Goal: Check status: Check status

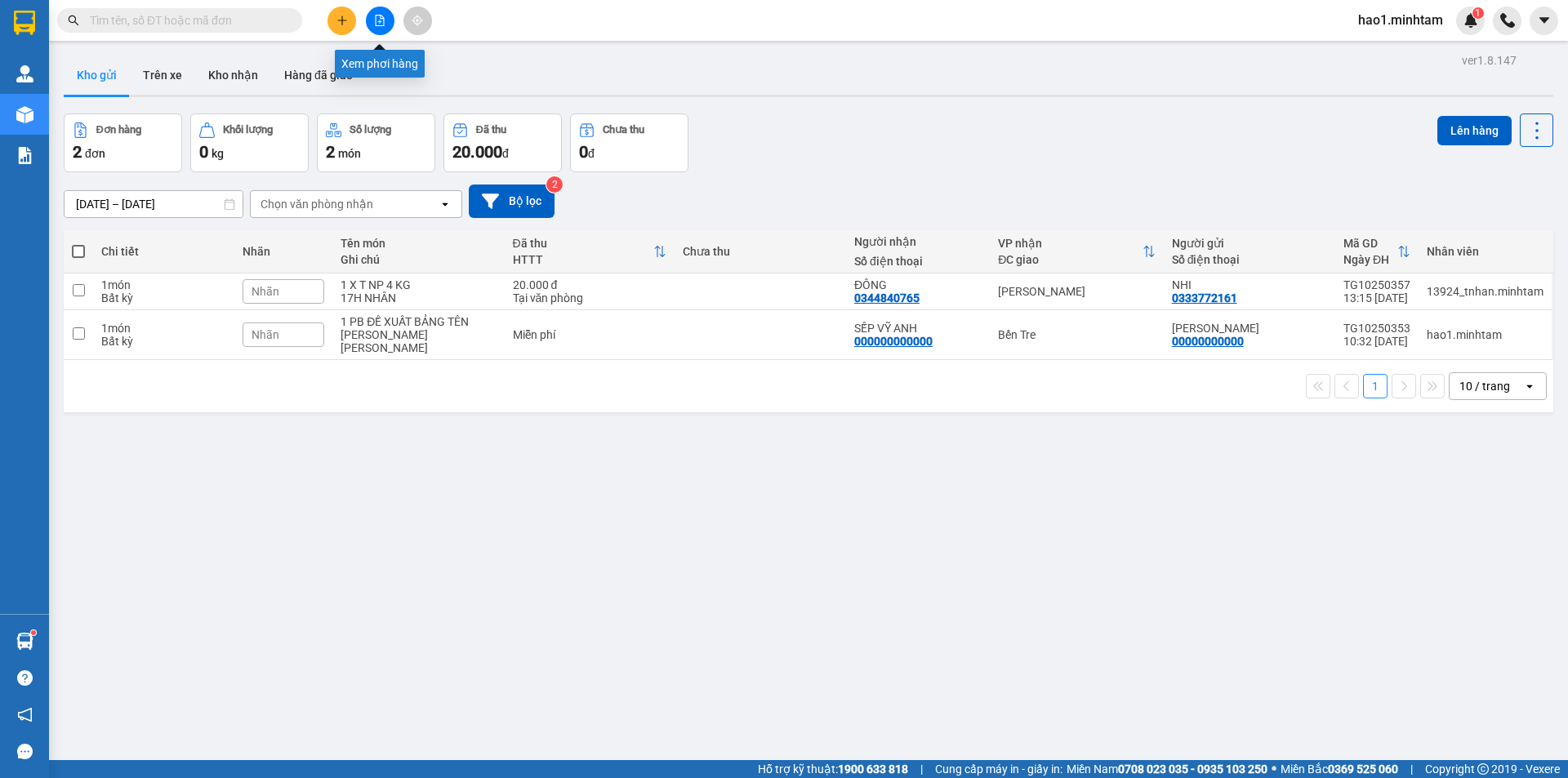
click at [380, 28] on button at bounding box center [381, 21] width 29 height 29
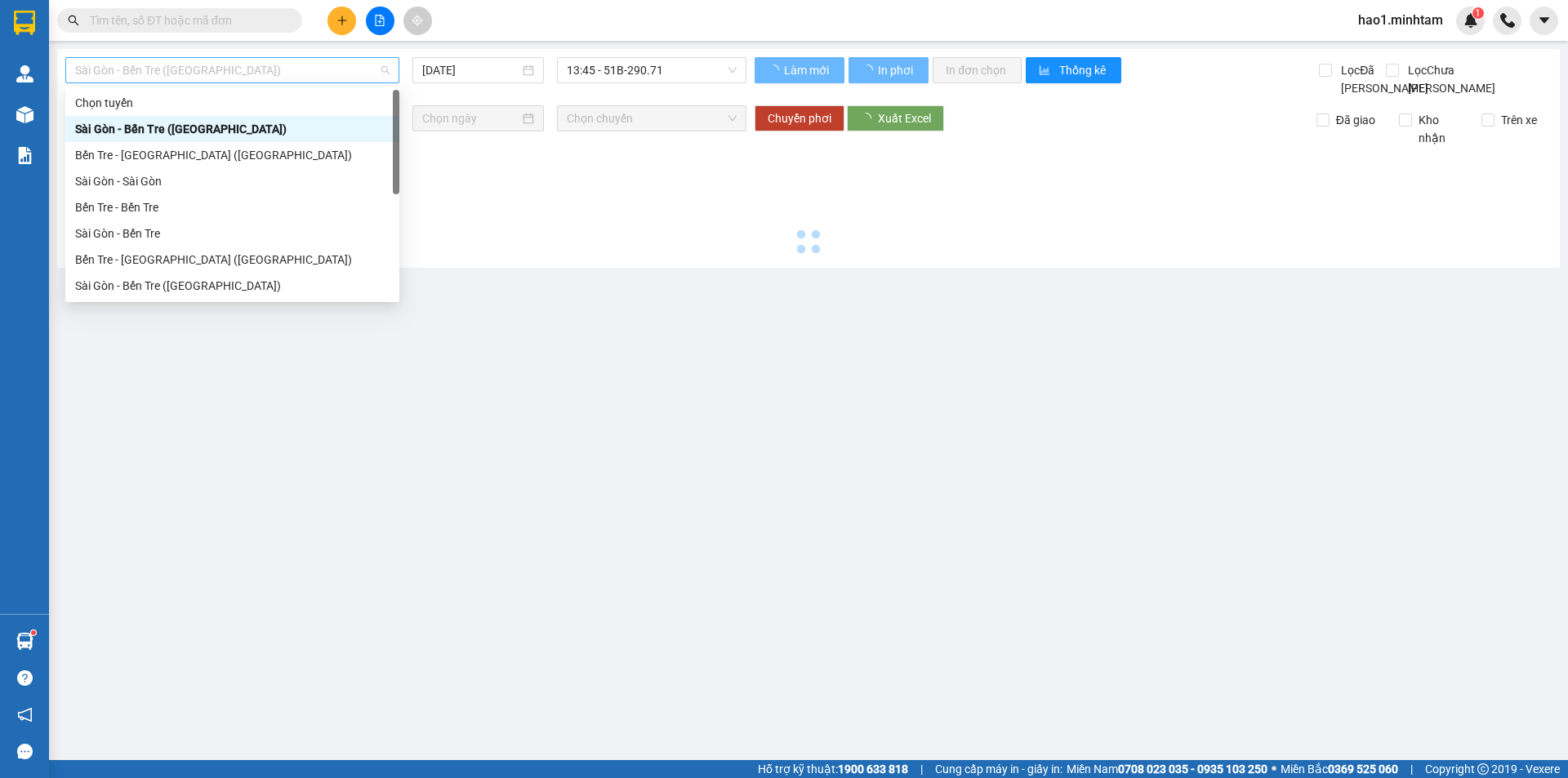
click at [306, 66] on span "Sài Gòn - Bến Tre (CN)" at bounding box center [232, 70] width 314 height 25
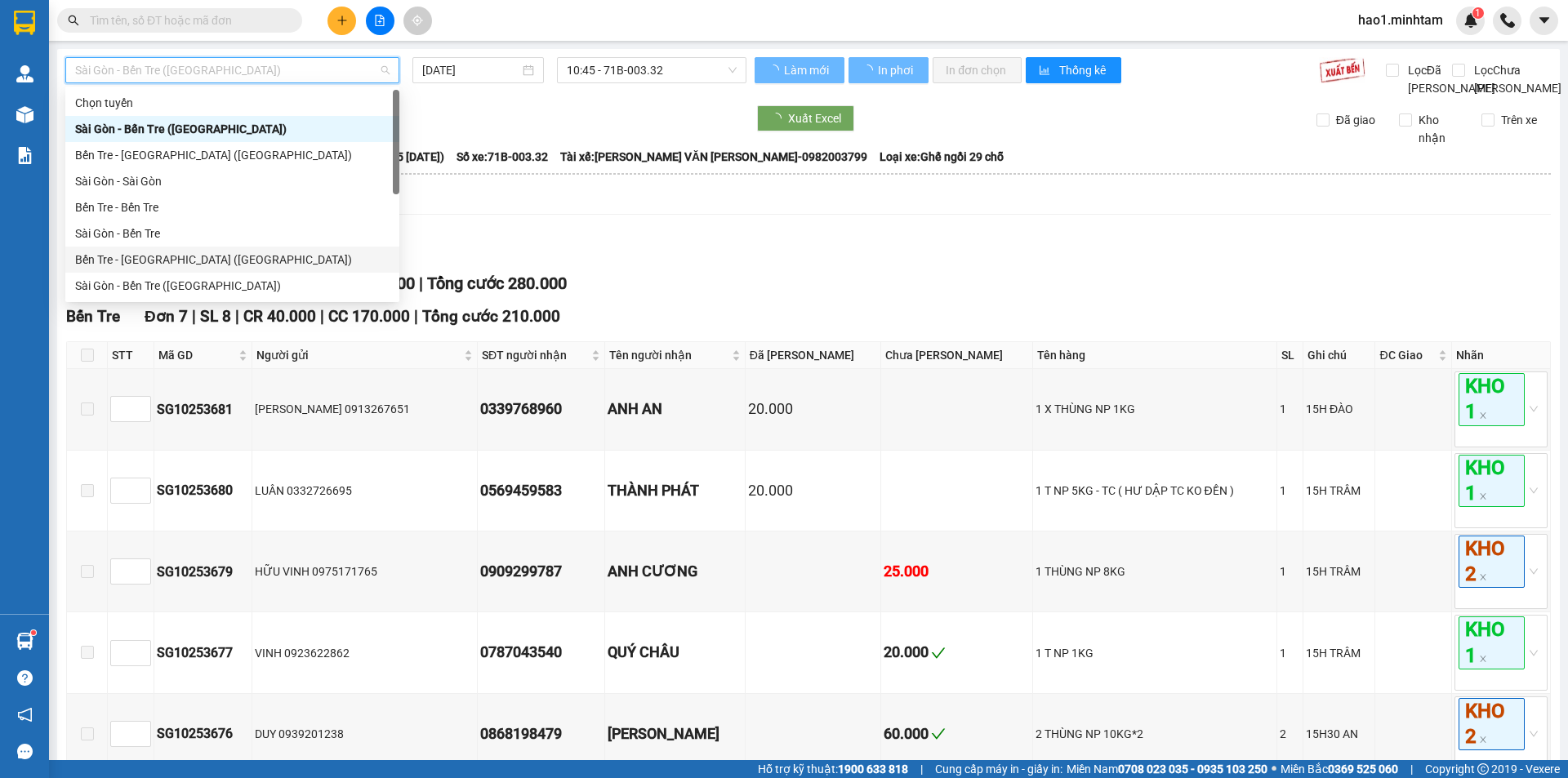
click at [263, 258] on div "Bến Tre - Sài Gòn (CT)" at bounding box center [232, 259] width 314 height 18
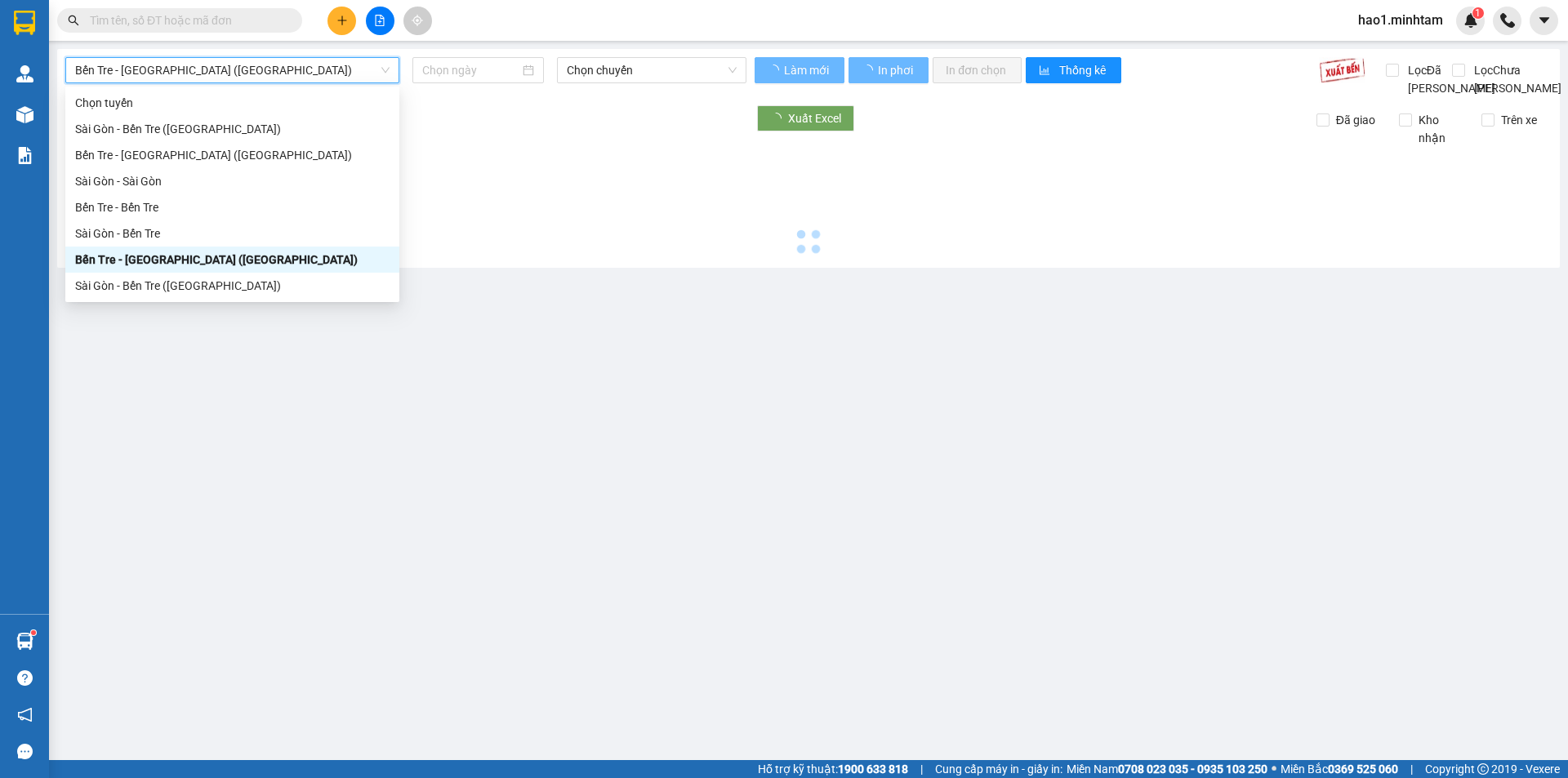
type input "[DATE]"
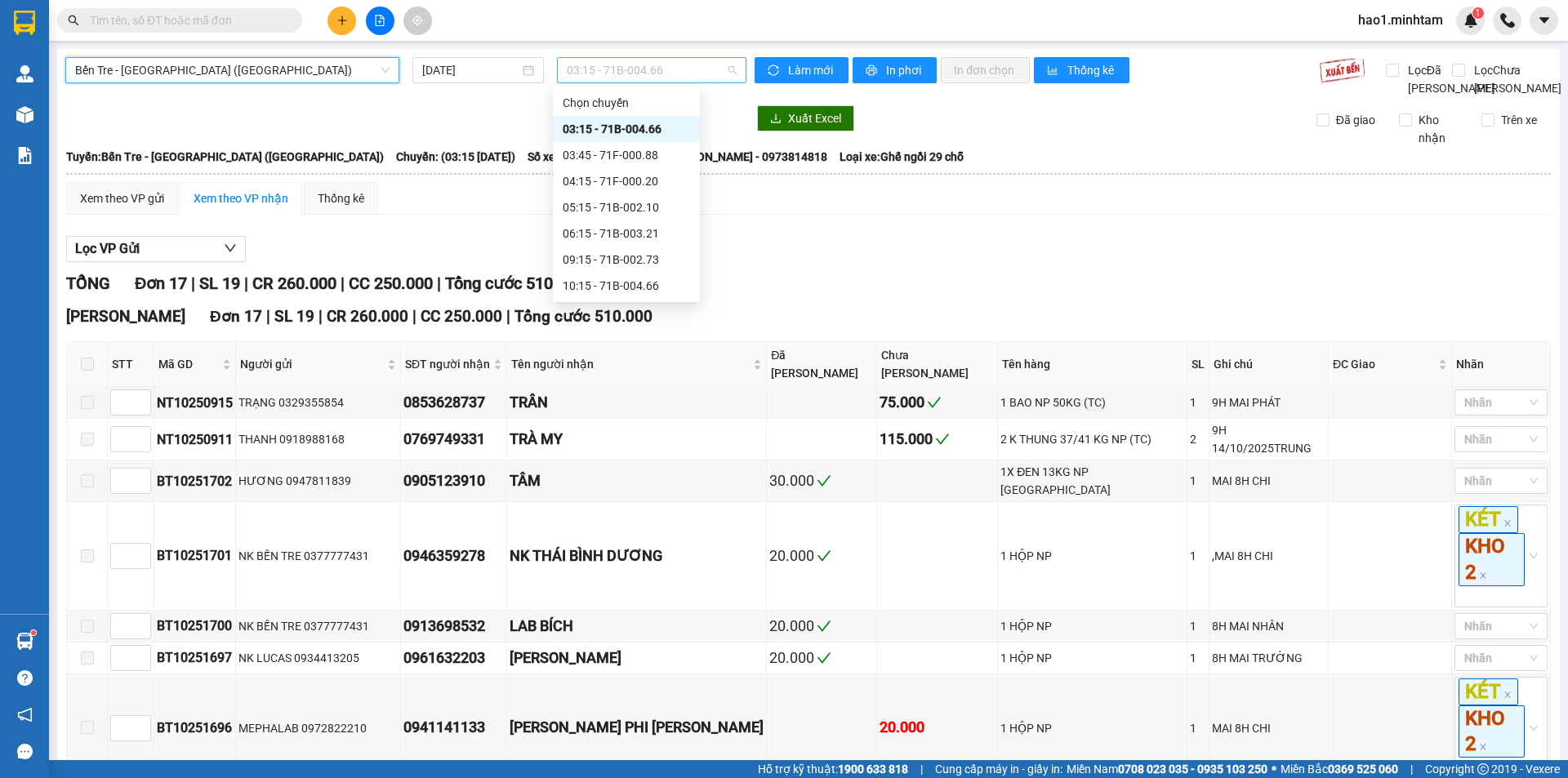
click at [612, 71] on span "03:15 - 71B-004.66" at bounding box center [652, 70] width 170 height 25
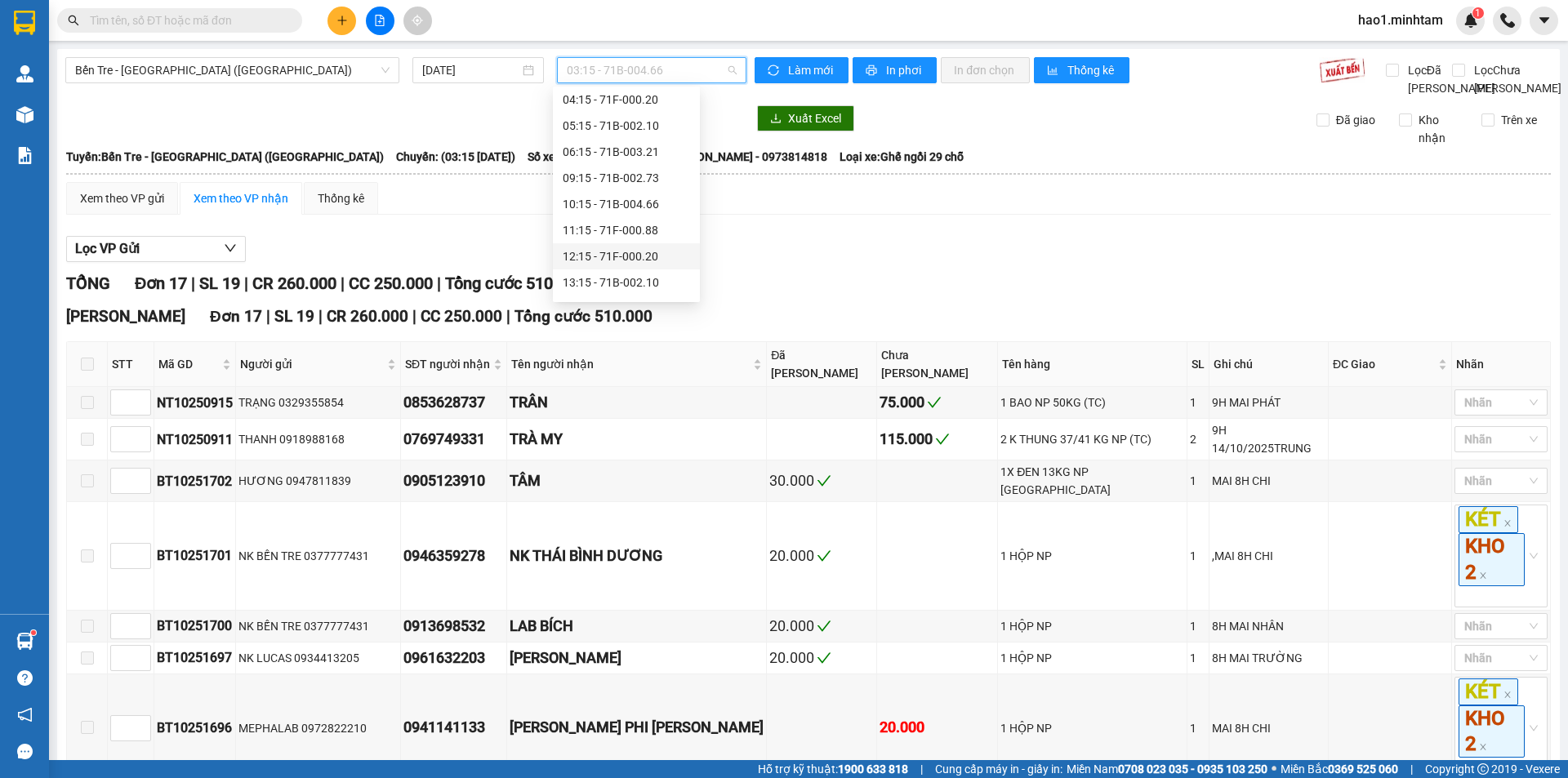
scroll to position [130, 0]
click at [652, 255] on div "14:15 - 71B-003.21" at bounding box center [627, 259] width 128 height 18
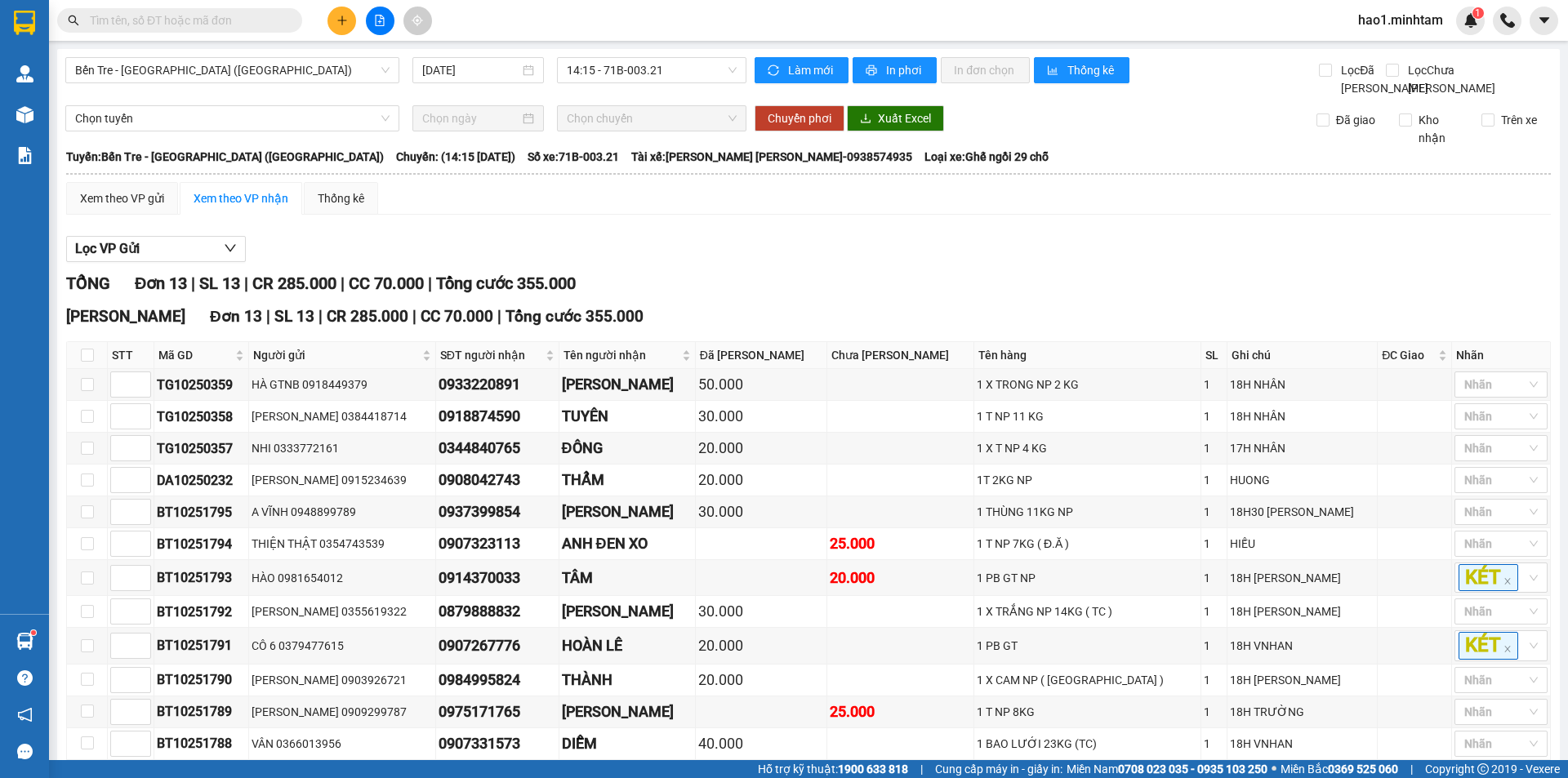
click at [138, 199] on td "Xem theo VP gửi Xem theo VP nhận Thống kê Lọc VP Gửi TỔNG Đơn 13 | SL 13 | CR …" at bounding box center [809, 517] width 1486 height 671
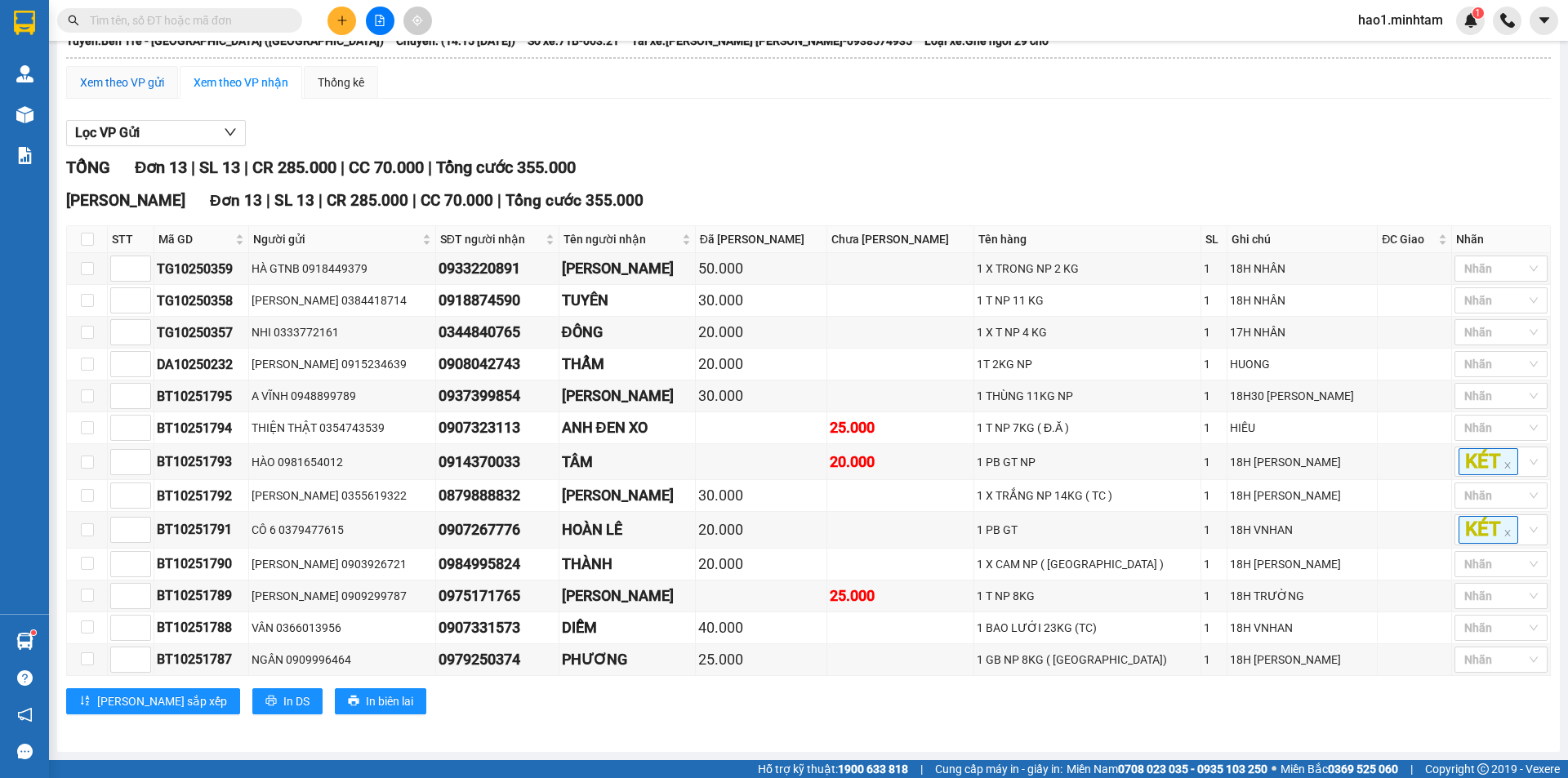
drag, startPoint x: 133, startPoint y: 88, endPoint x: 131, endPoint y: 77, distance: 11.2
click at [133, 87] on div "Xem theo VP gửi" at bounding box center [122, 82] width 84 height 18
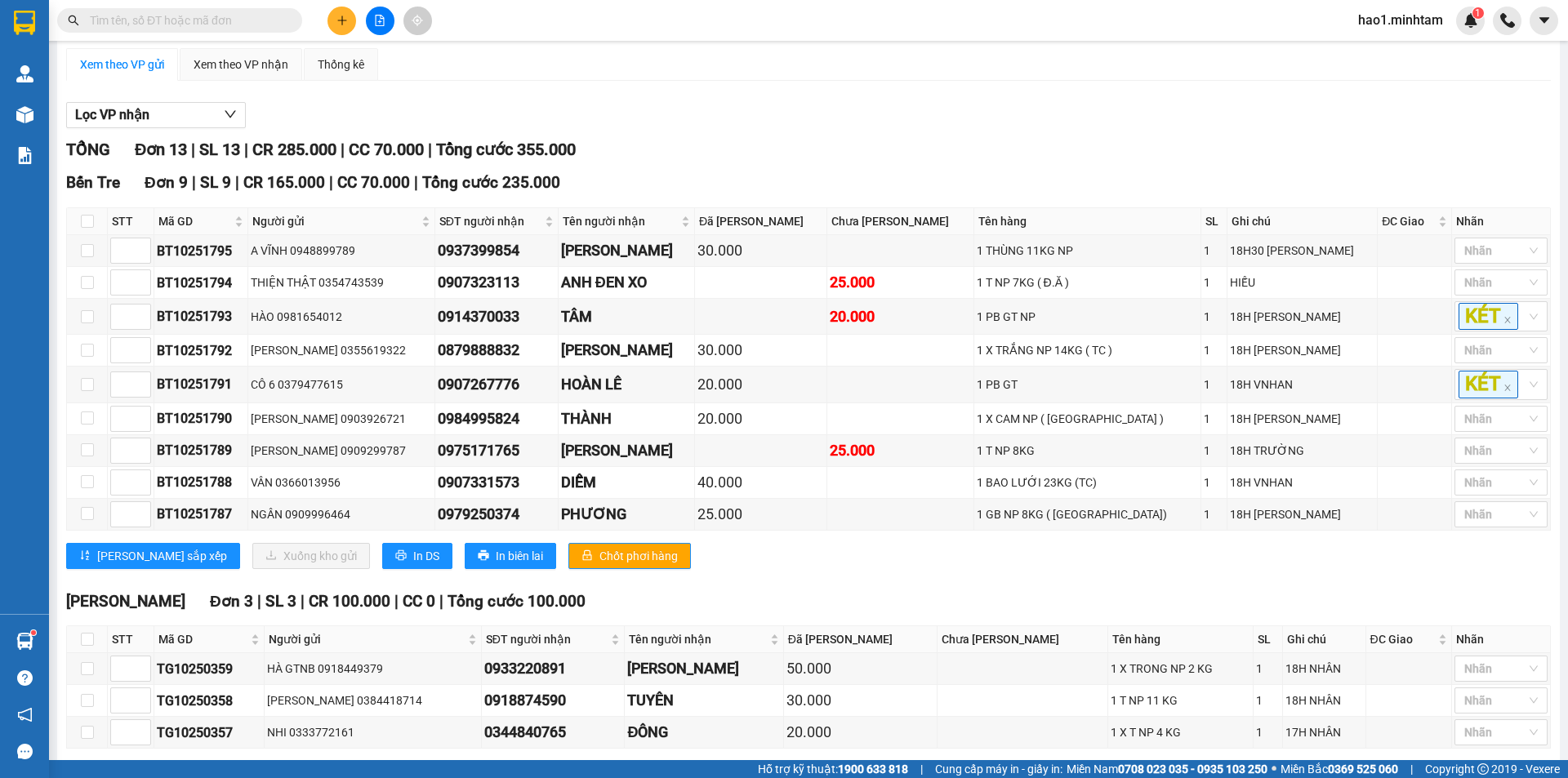
scroll to position [380, 0]
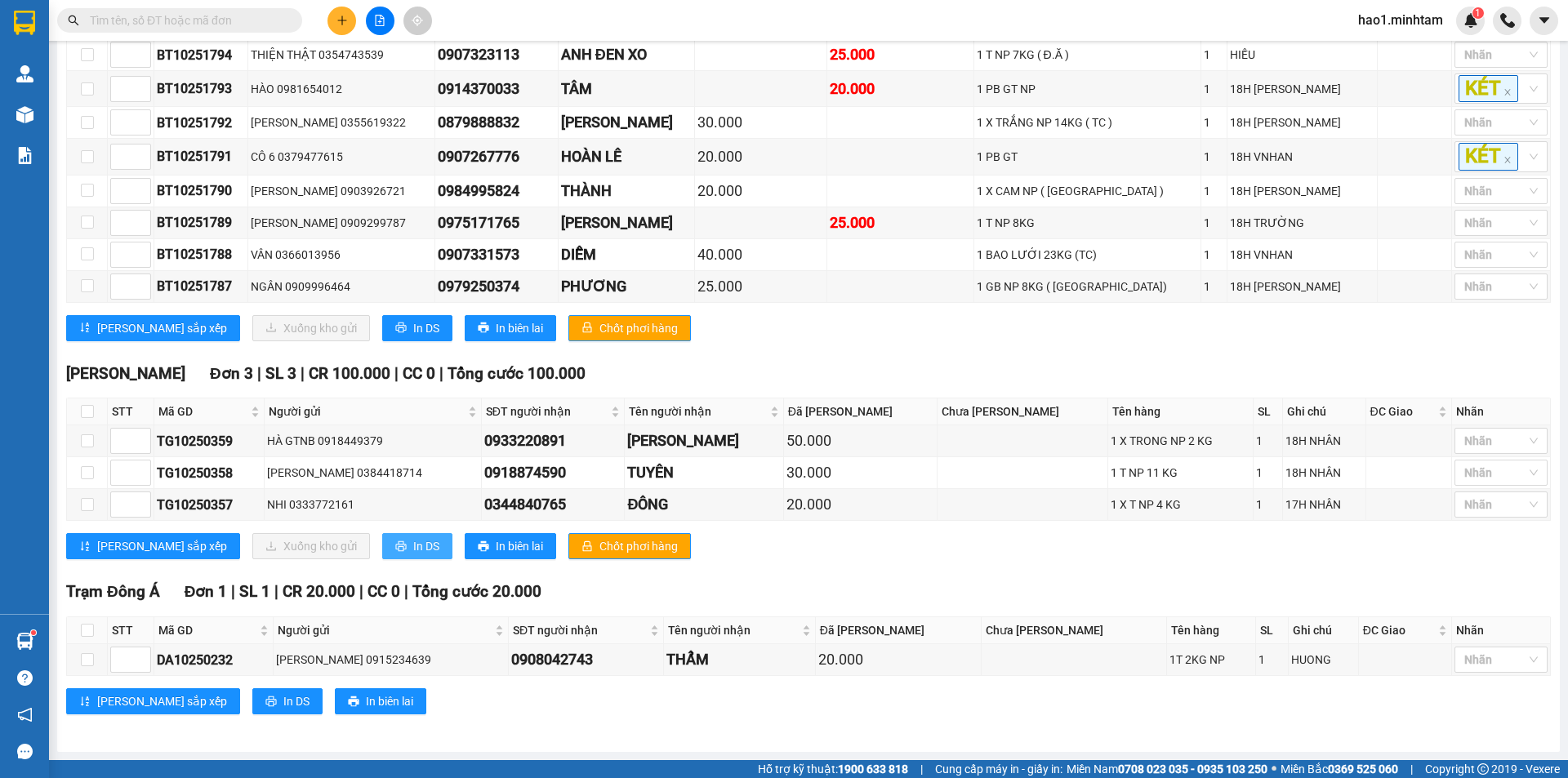
click at [382, 550] on button "In DS" at bounding box center [417, 546] width 70 height 26
click at [726, 578] on div "TỔNG Đơn 13 | SL 13 | CR 285.000 | CC 70.000 | Tổng cước 355.000 Bến Tre Đơn 9…" at bounding box center [809, 323] width 1485 height 826
click at [413, 553] on span "In DS" at bounding box center [426, 546] width 26 height 18
click at [1165, 723] on div "Trạm Đông Á Đơn 1 | SL 1 | CR 20.000 | CC 0 | Tổng cước 20.000 STT Mã GD Ngườ…" at bounding box center [809, 653] width 1485 height 147
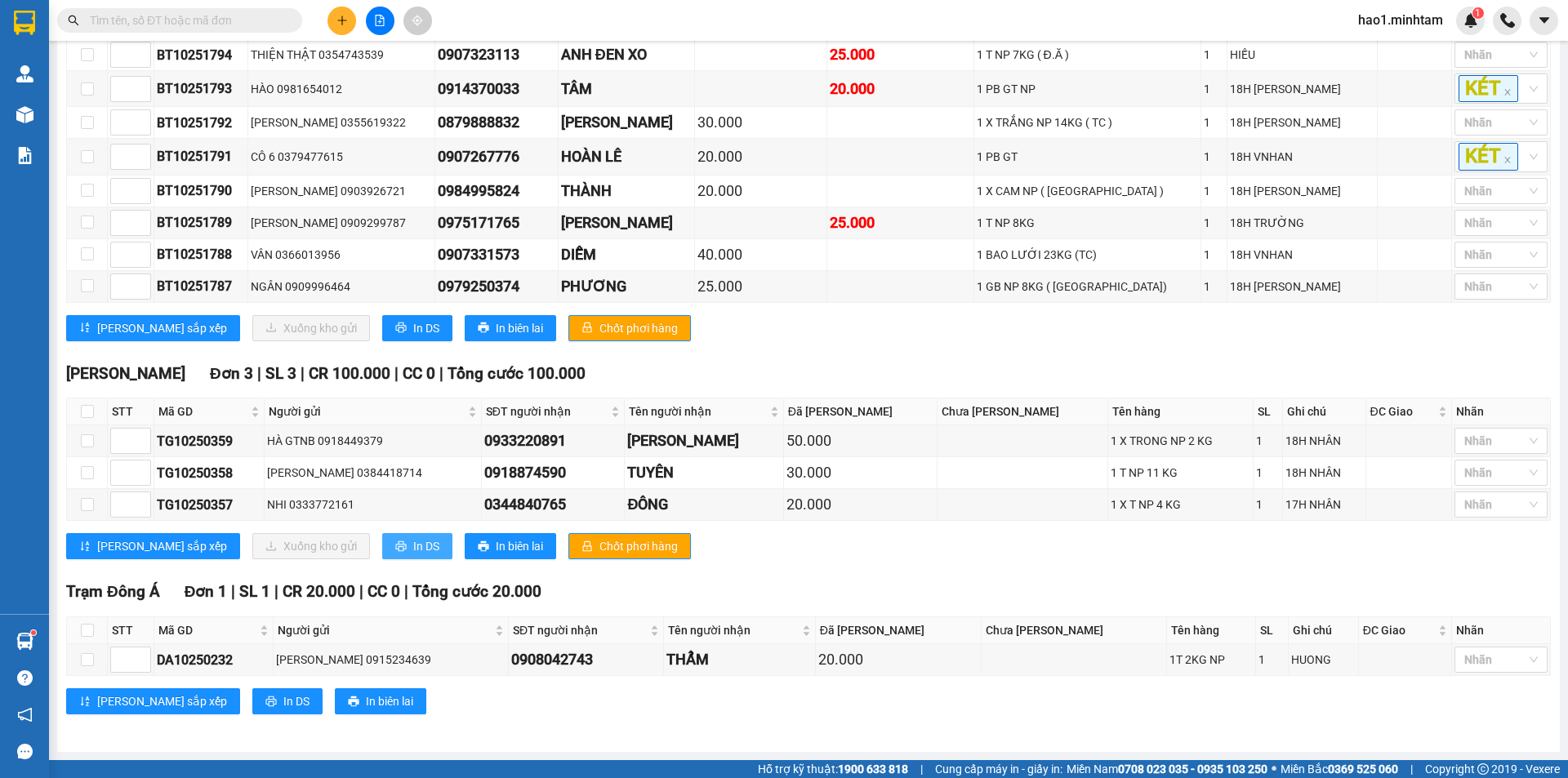
click at [413, 550] on span "In DS" at bounding box center [426, 546] width 26 height 18
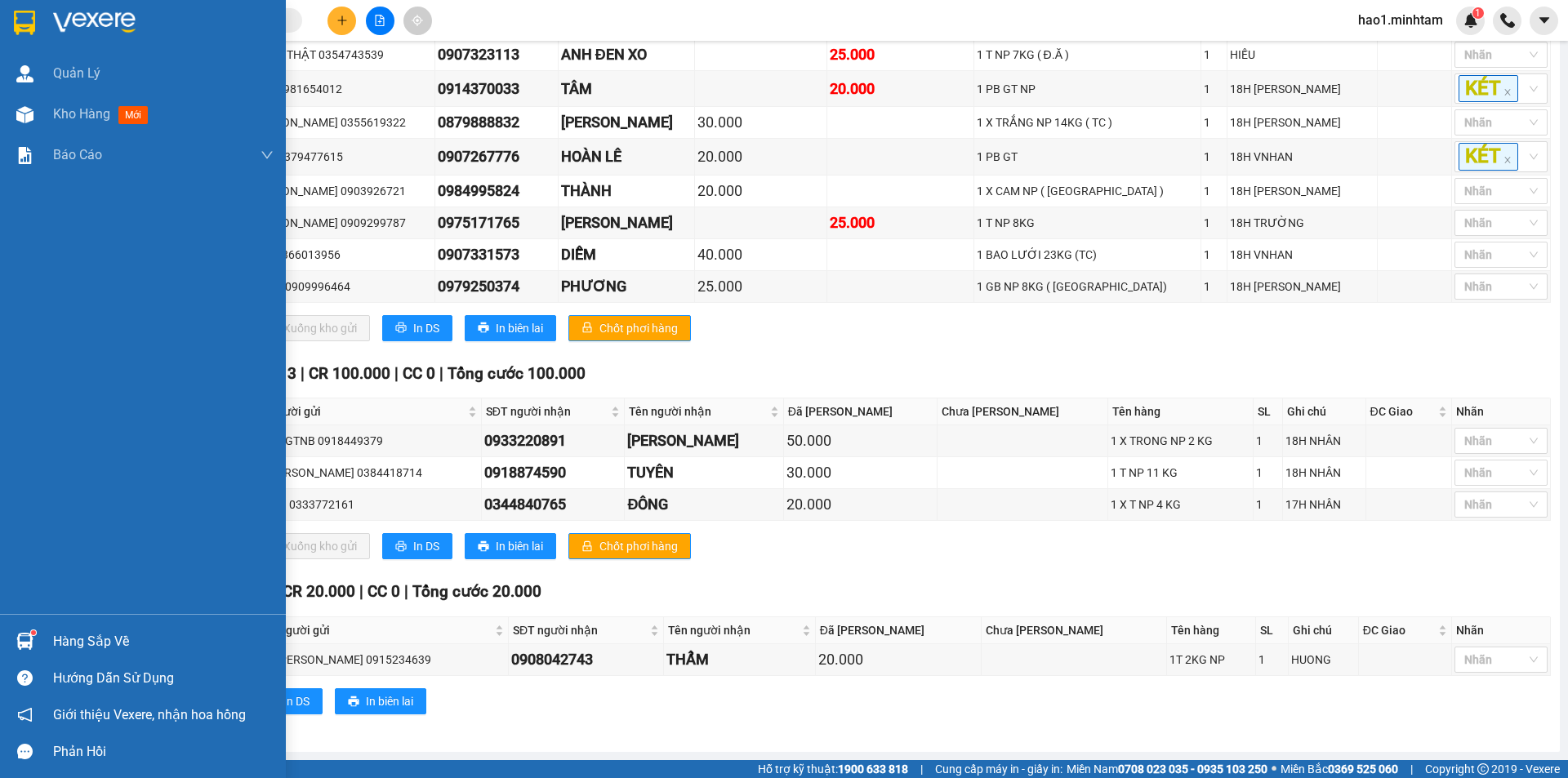
click at [20, 25] on img at bounding box center [24, 22] width 21 height 25
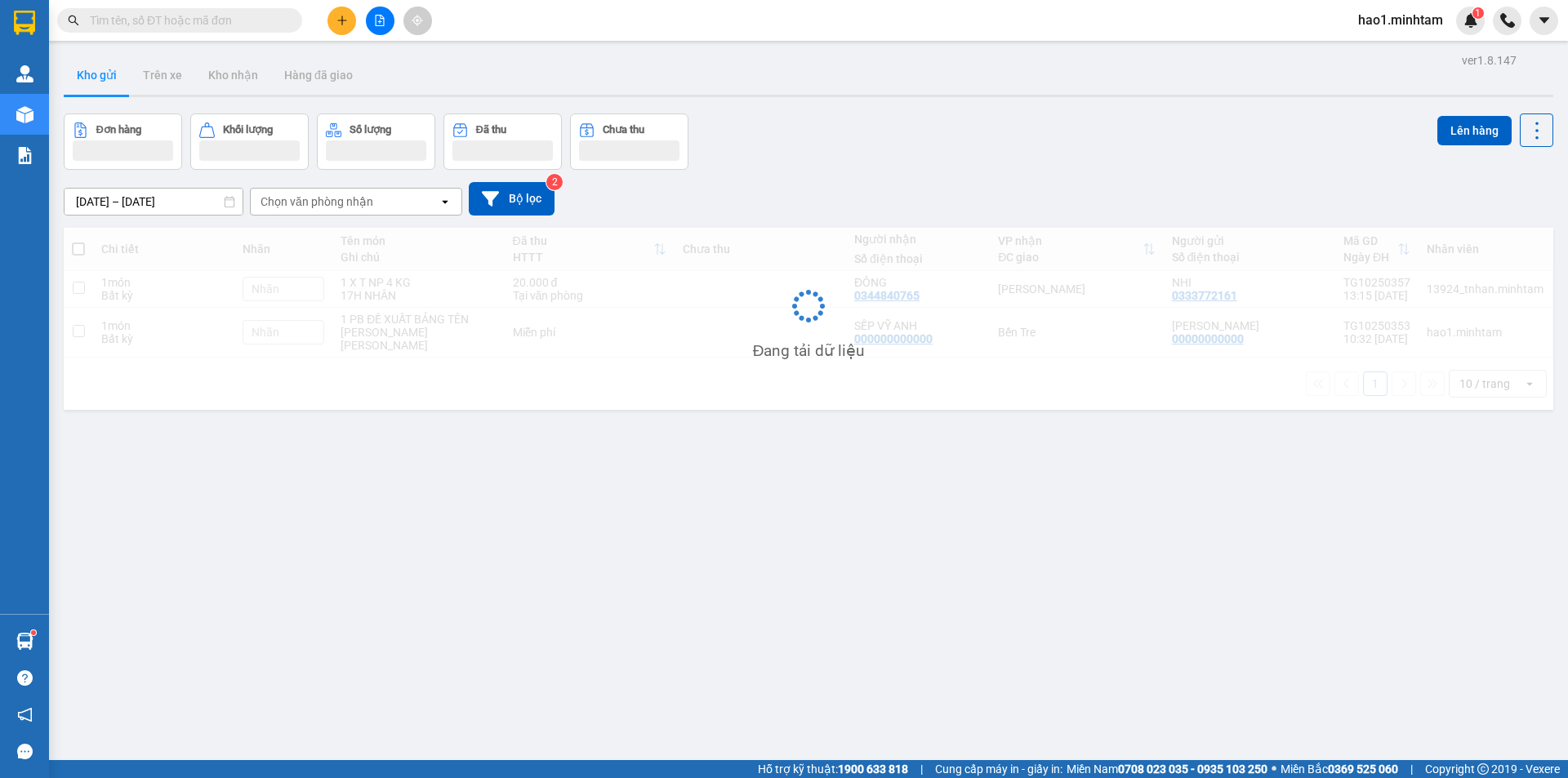
click at [736, 86] on div "Kho gửi Trên xe Kho nhận Hàng đã giao" at bounding box center [809, 77] width 1490 height 43
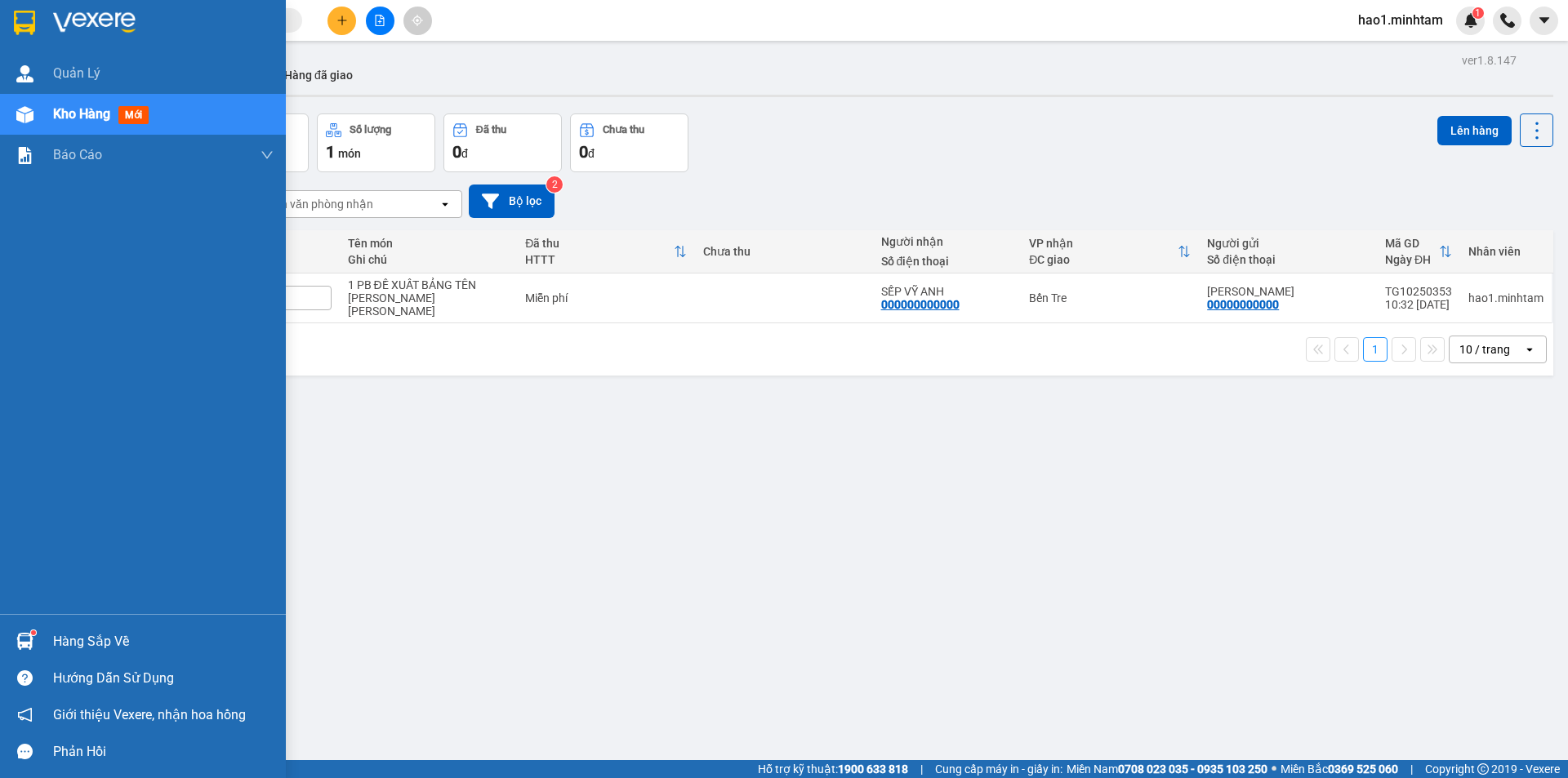
click at [25, 624] on div "Hàng sắp về" at bounding box center [143, 641] width 286 height 37
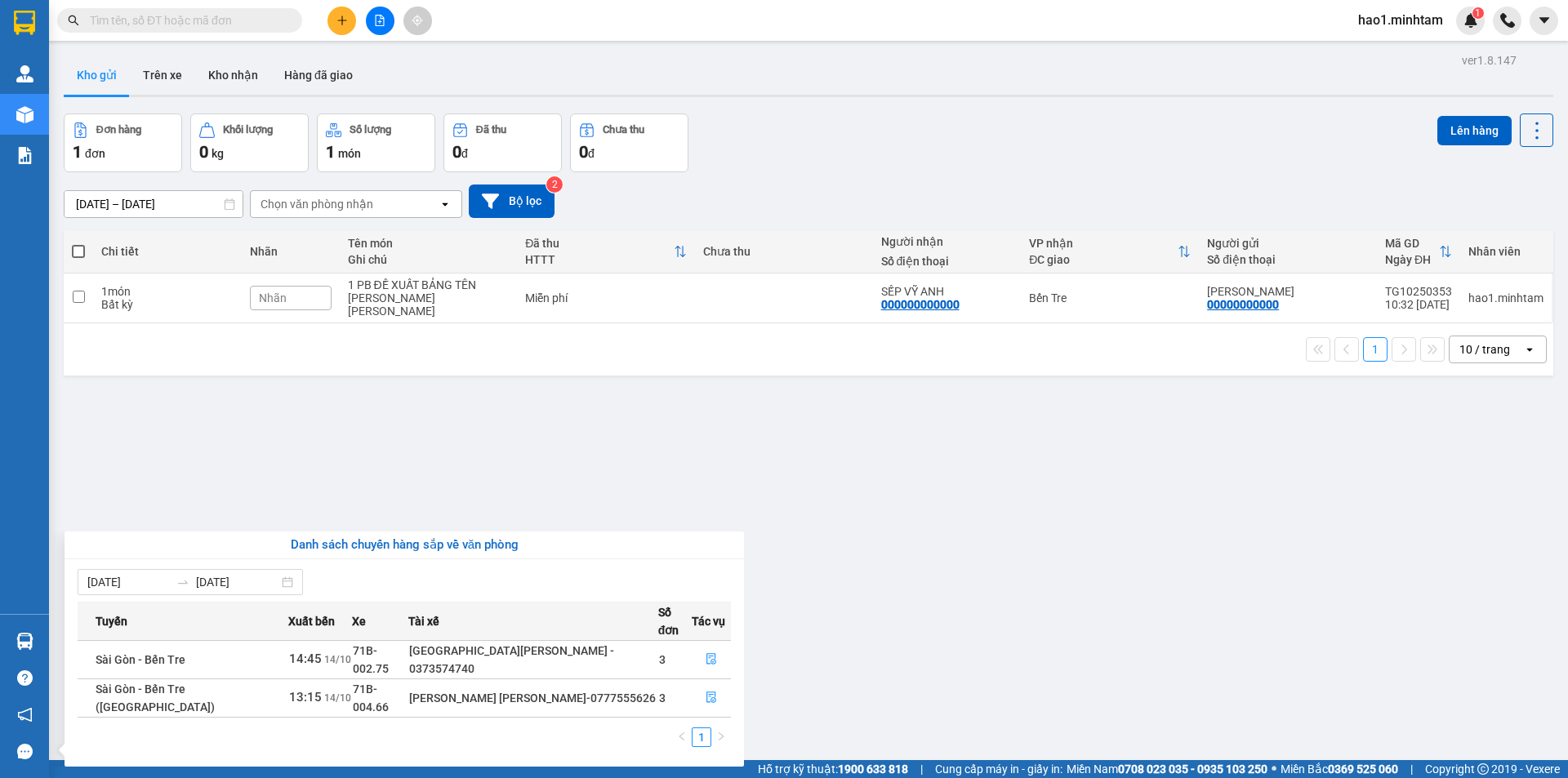
click at [1063, 629] on section "Kết quả tìm kiếm ( 343 ) Bộ lọc Thuộc VP này Ngày tạo đơn gần nhất Mã ĐH Trạng …" at bounding box center [784, 389] width 1568 height 778
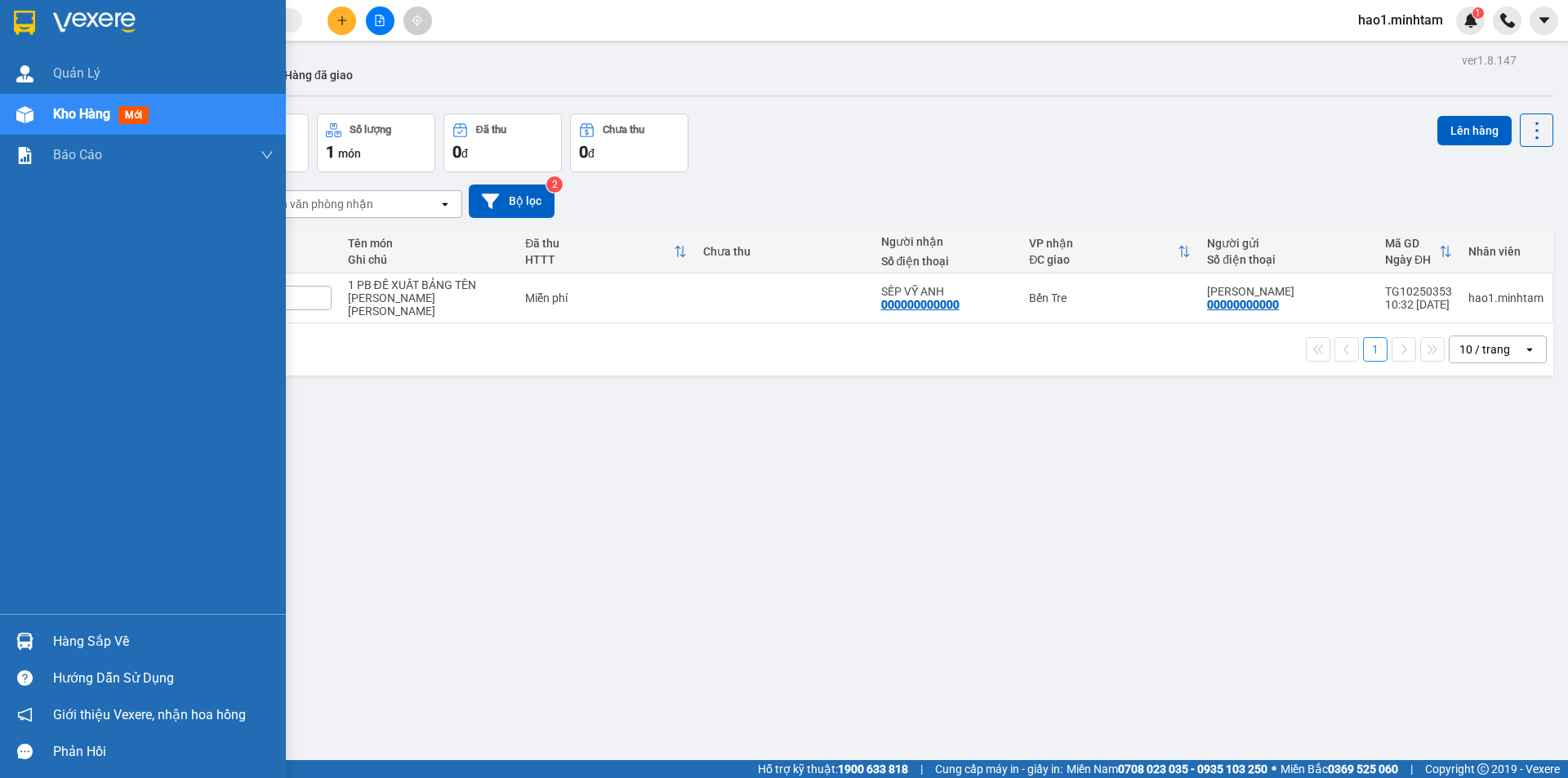
click at [41, 645] on div "Hàng sắp về" at bounding box center [143, 641] width 286 height 37
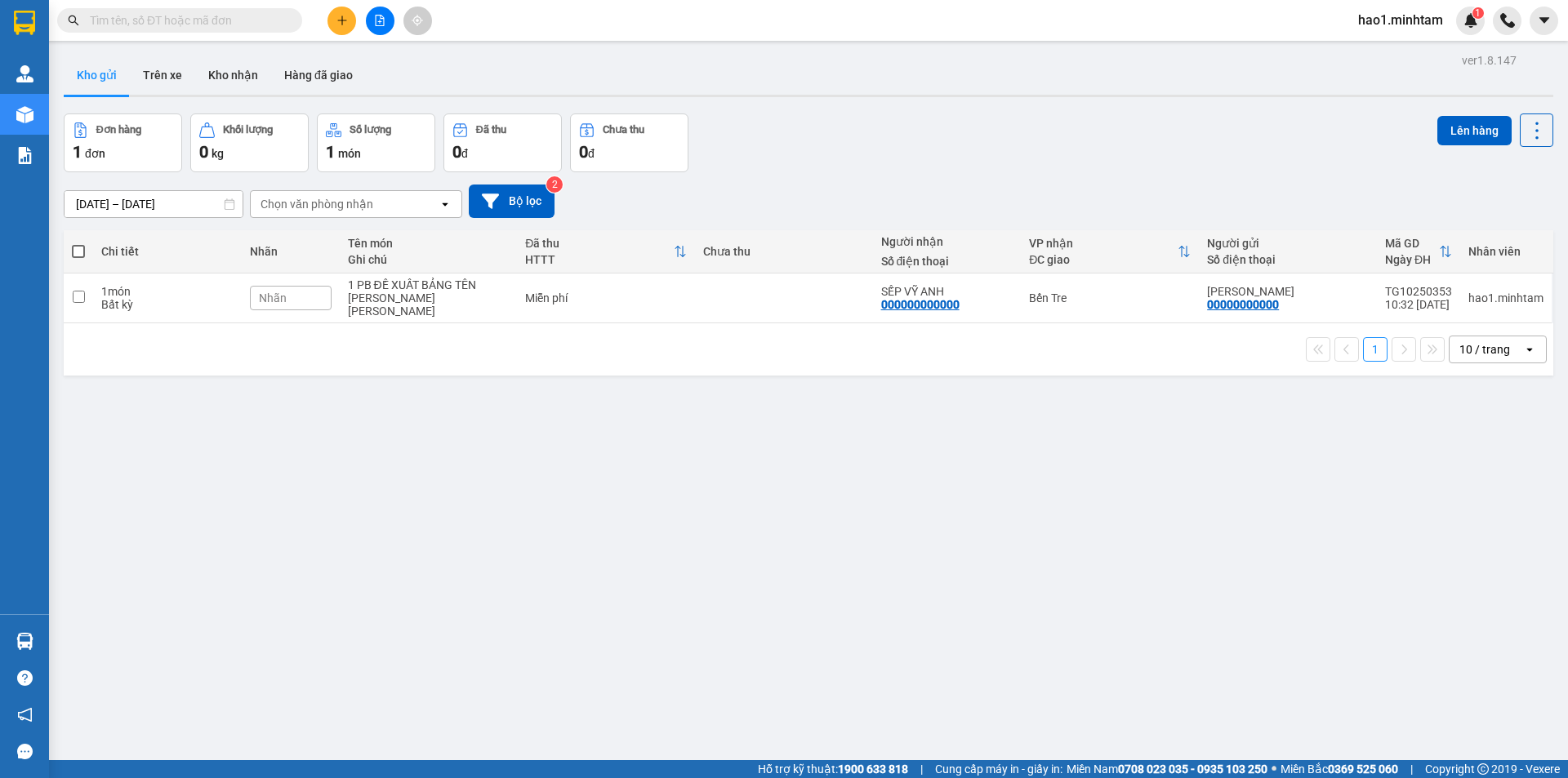
click at [752, 423] on section "Kết quả tìm kiếm ( 343 ) Bộ lọc Thuộc VP này Ngày tạo đơn gần nhất Mã ĐH Trạng …" at bounding box center [784, 389] width 1568 height 778
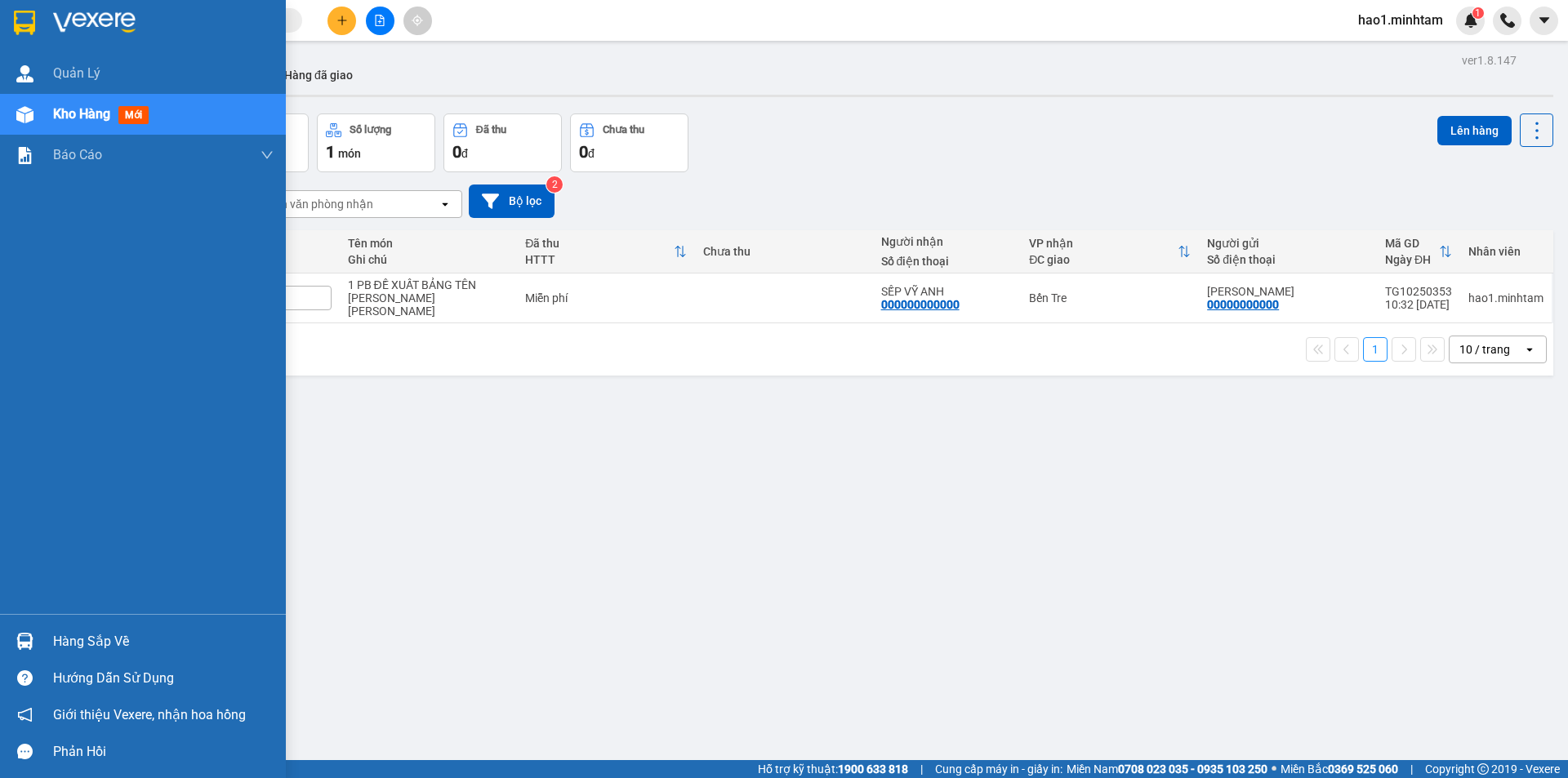
click at [31, 638] on img at bounding box center [25, 641] width 17 height 17
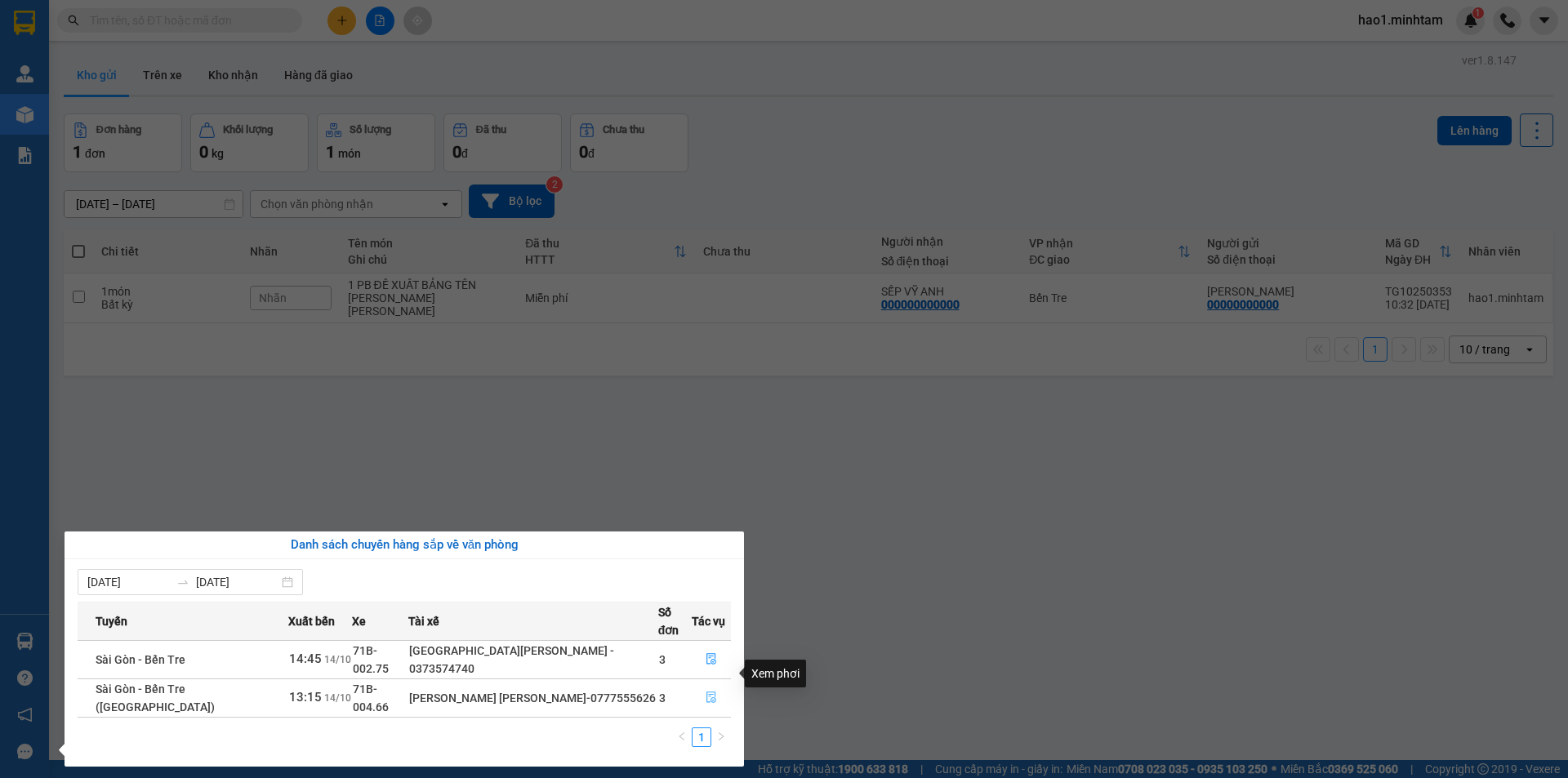
click at [708, 691] on icon "file-done" at bounding box center [711, 696] width 11 height 11
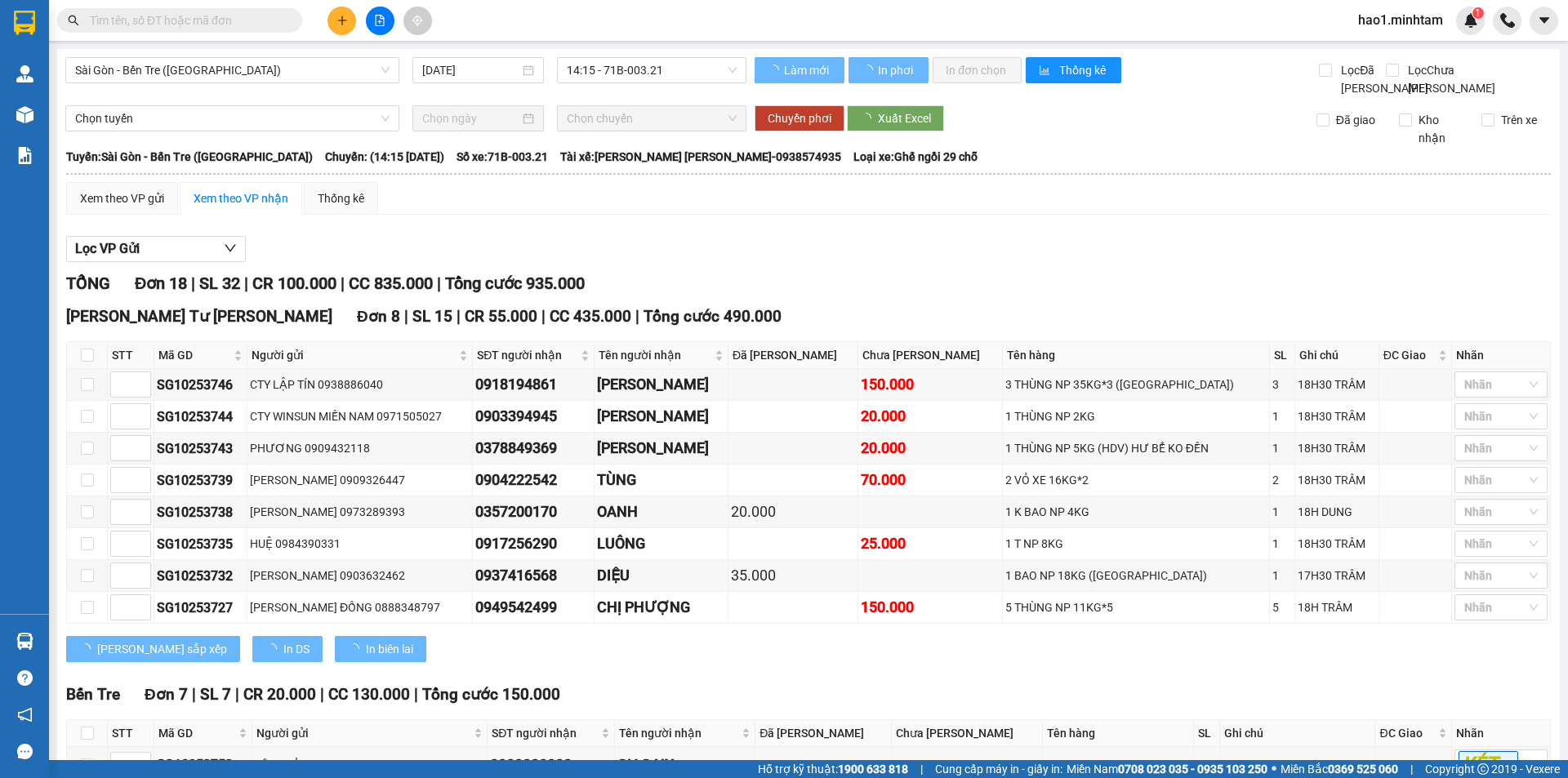
click at [926, 247] on div "Lọc VP Gửi TỔNG Đơn 18 | SL 32 | CR 100.000 | CC 835.000 | Tổng cước 935.000 N…" at bounding box center [809, 744] width 1485 height 1033
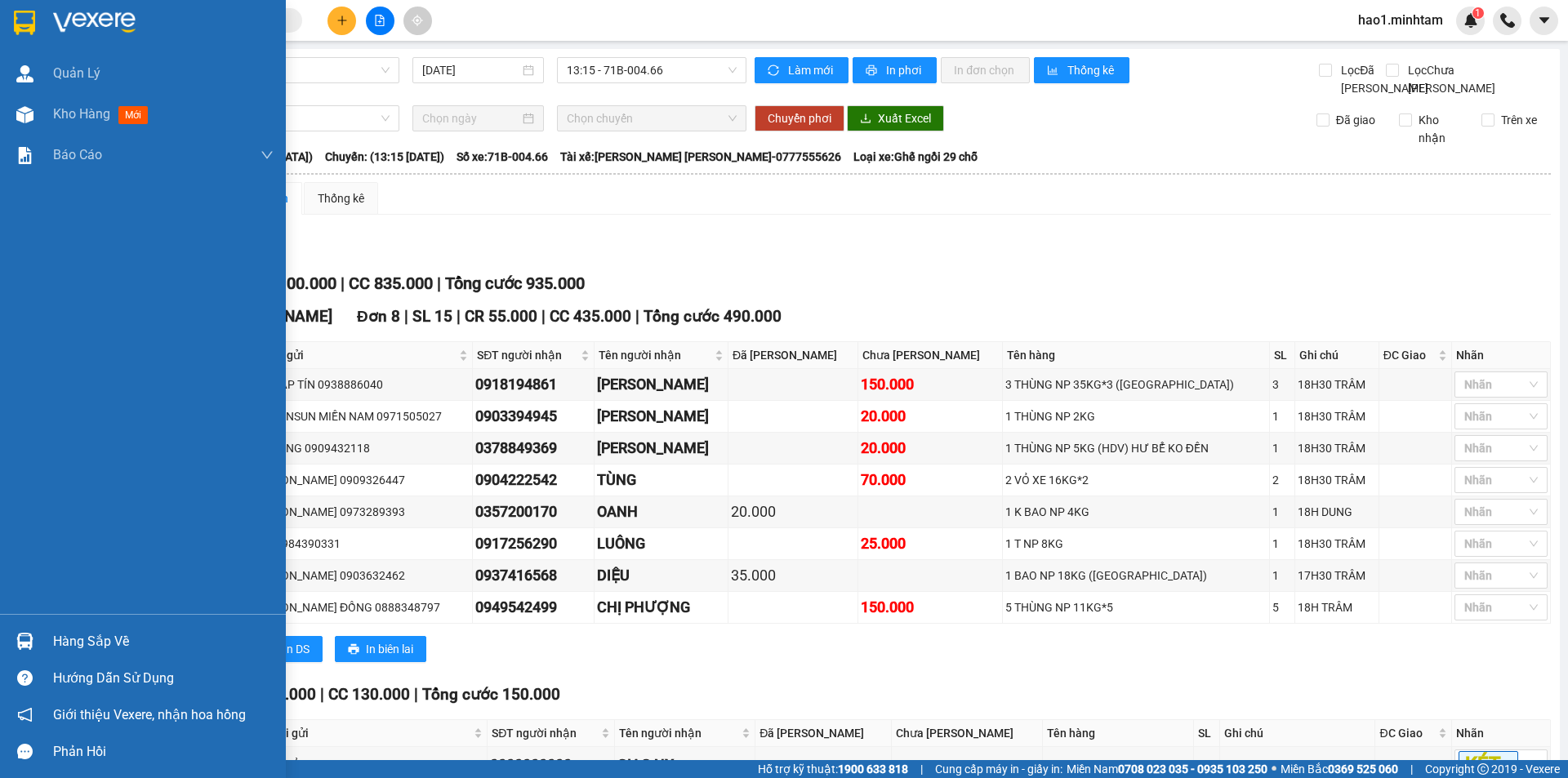
click at [50, 649] on div "Hàng sắp về" at bounding box center [143, 641] width 286 height 37
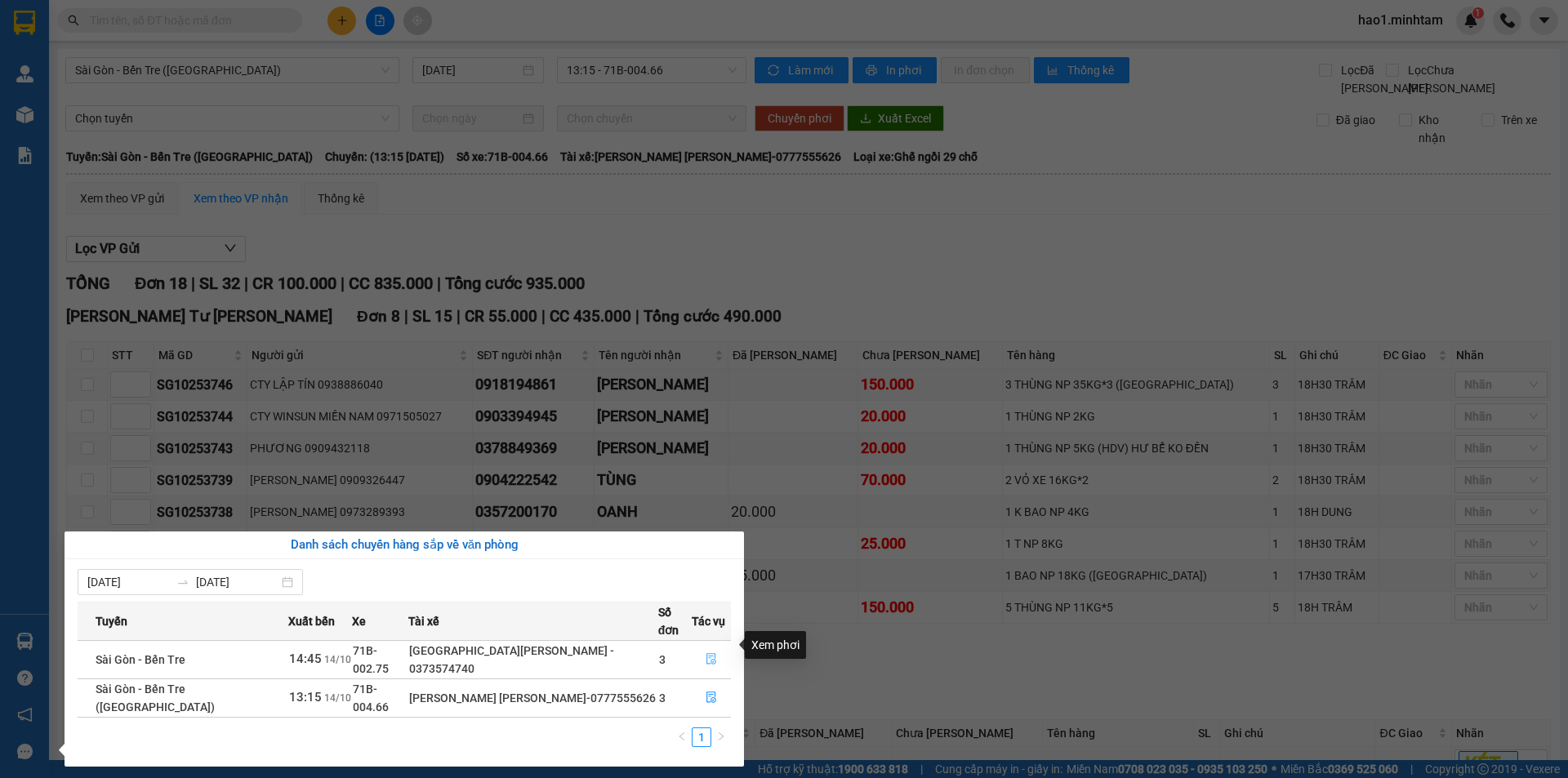
click at [707, 654] on icon "file-done" at bounding box center [712, 659] width 10 height 11
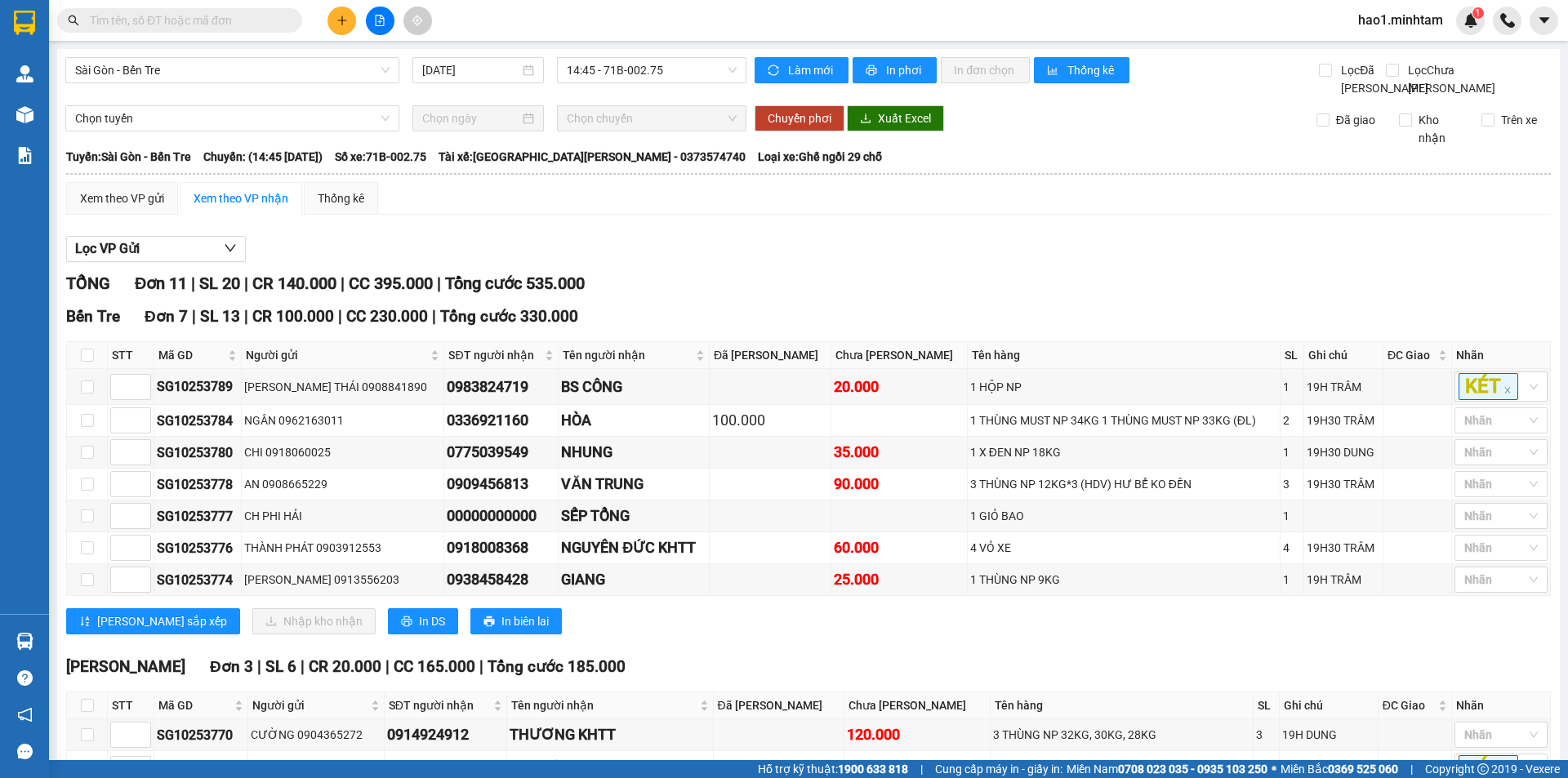
click at [827, 296] on div "TỔNG Đơn 11 | SL 20 | CR 140.000 | CC 395.000 | Tổng cước 535.000" at bounding box center [809, 283] width 1485 height 26
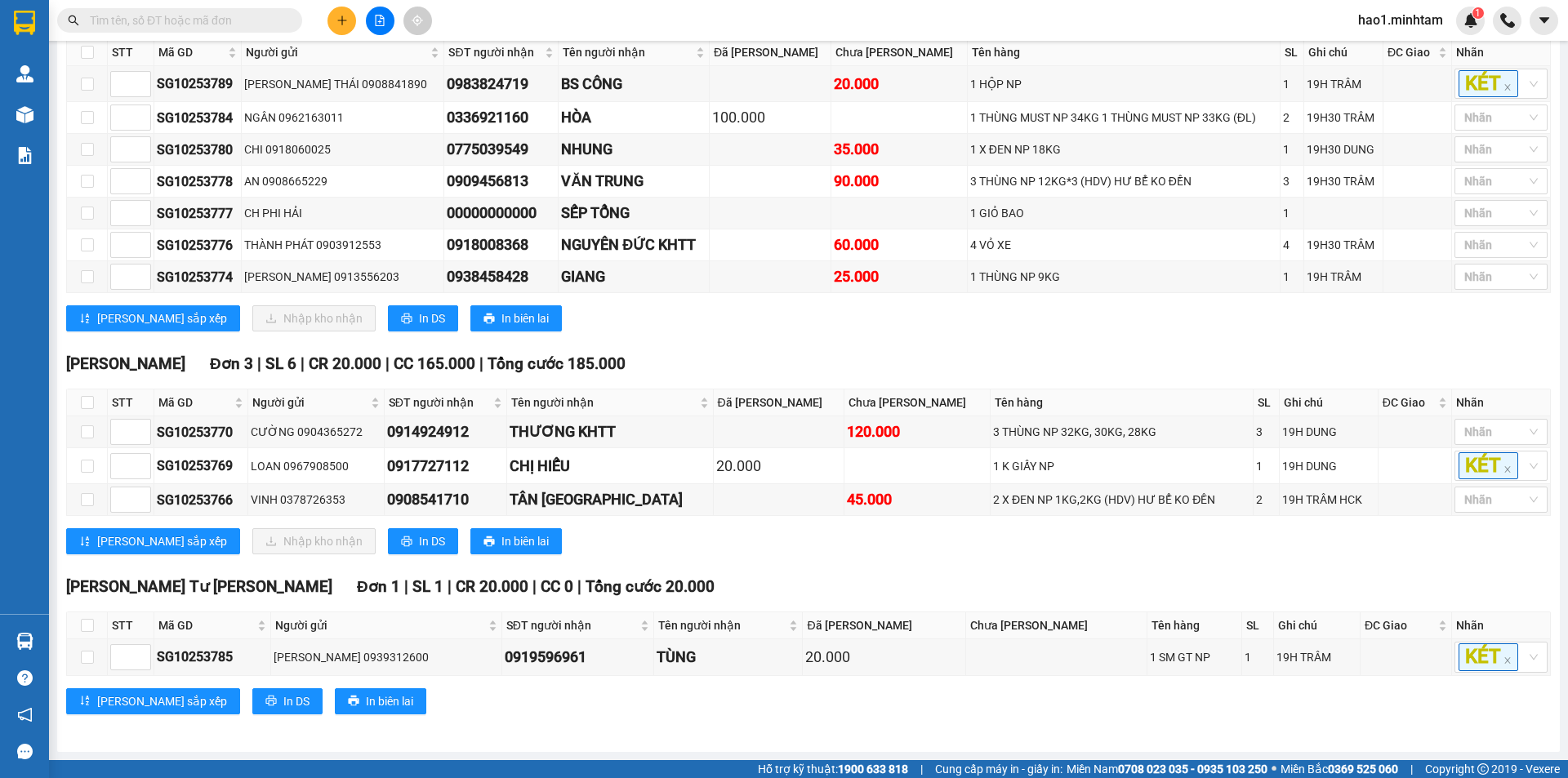
click at [802, 346] on div "TỔNG Đơn 11 | SL 20 | CR 140.000 | CC 395.000 | Tổng cước 535.000 Bến Tre Đơn …" at bounding box center [809, 352] width 1485 height 767
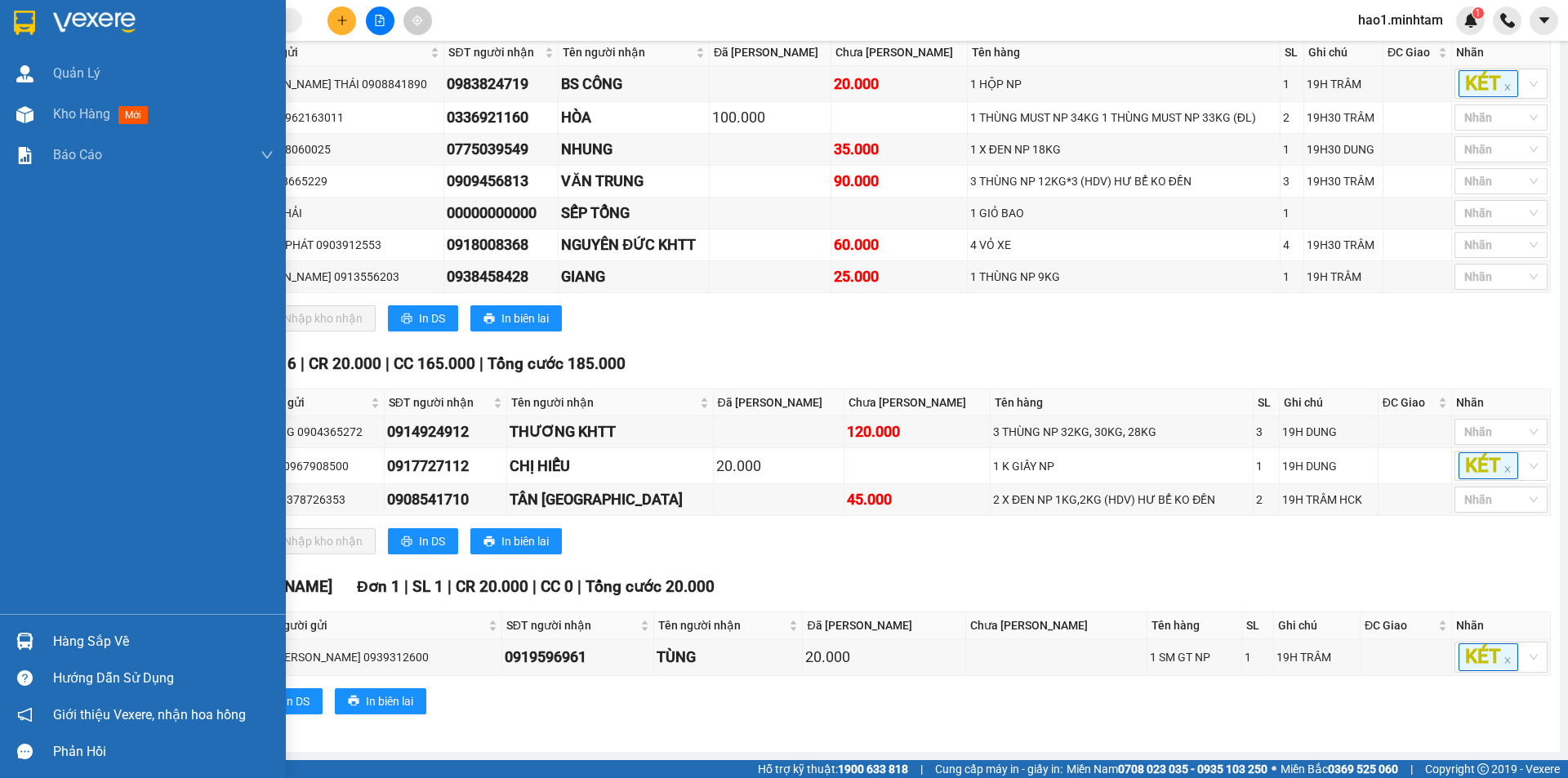
click at [40, 635] on div "Hàng sắp về" at bounding box center [143, 641] width 286 height 37
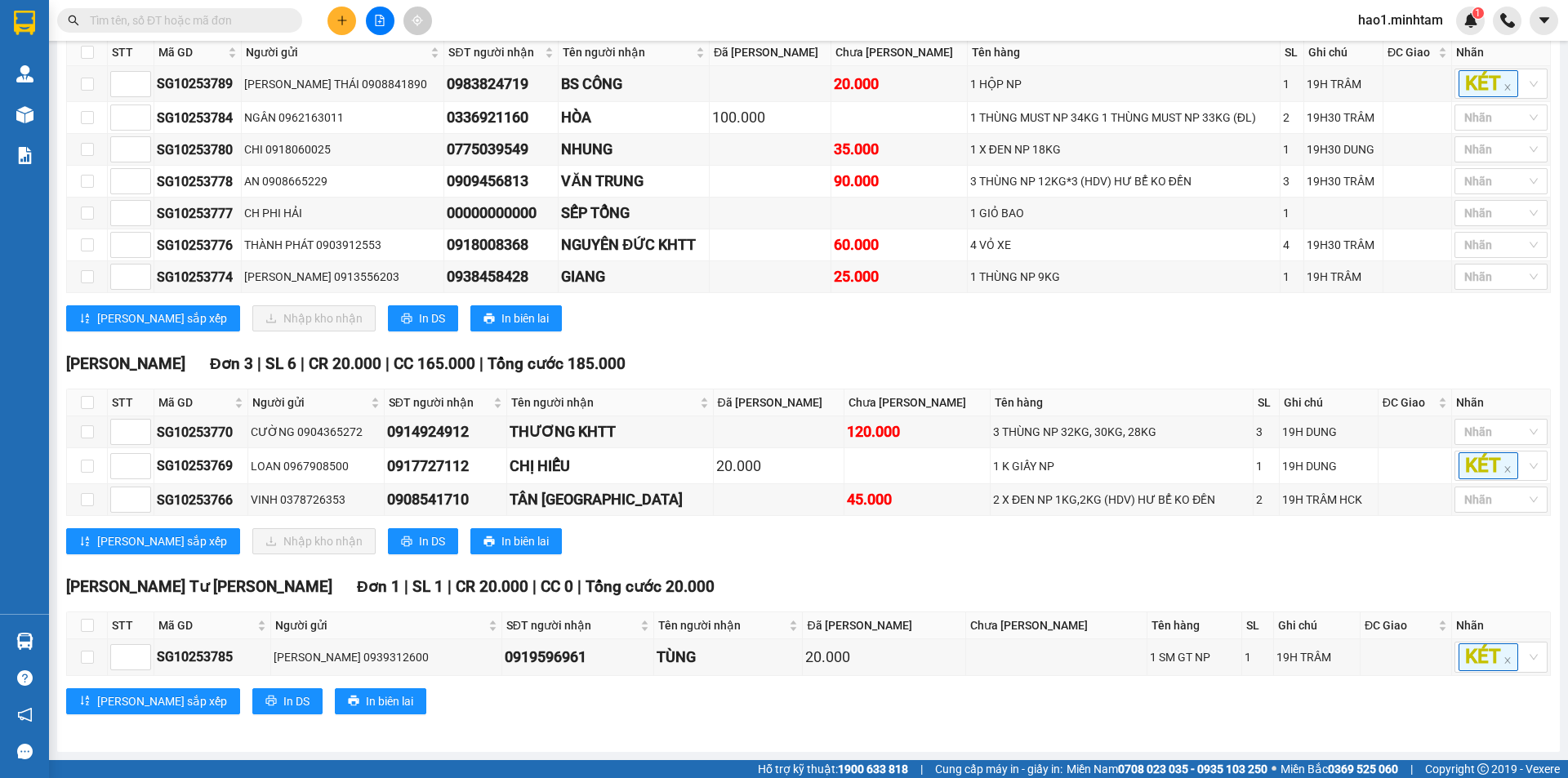
click at [904, 578] on section "Kết quả tìm kiếm ( 343 ) Bộ lọc Thuộc VP này Ngày tạo đơn gần nhất Mã ĐH Trạng …" at bounding box center [784, 389] width 1568 height 778
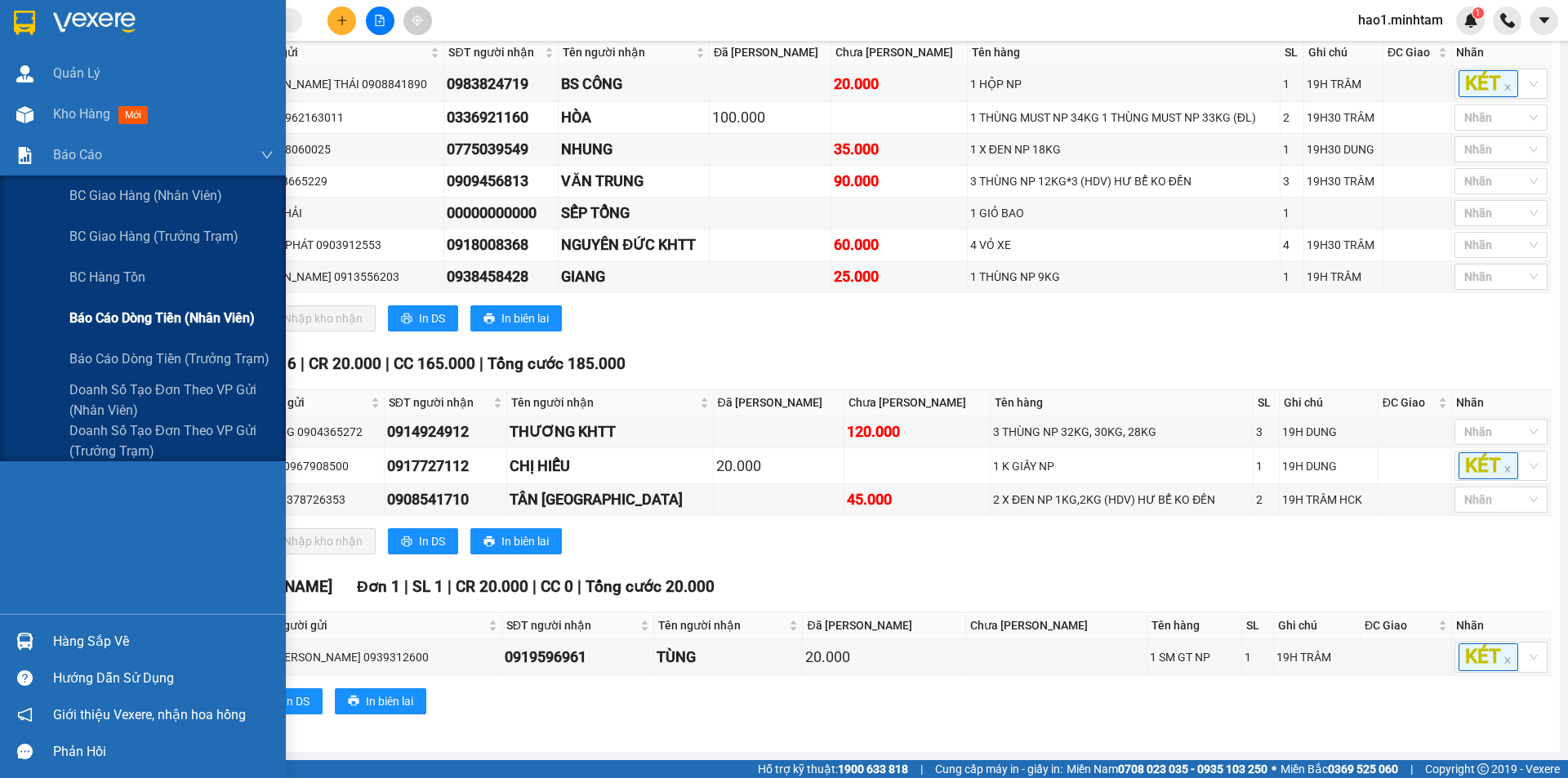
click at [117, 317] on span "Báo cáo dòng tiền (nhân viên)" at bounding box center [163, 318] width 186 height 20
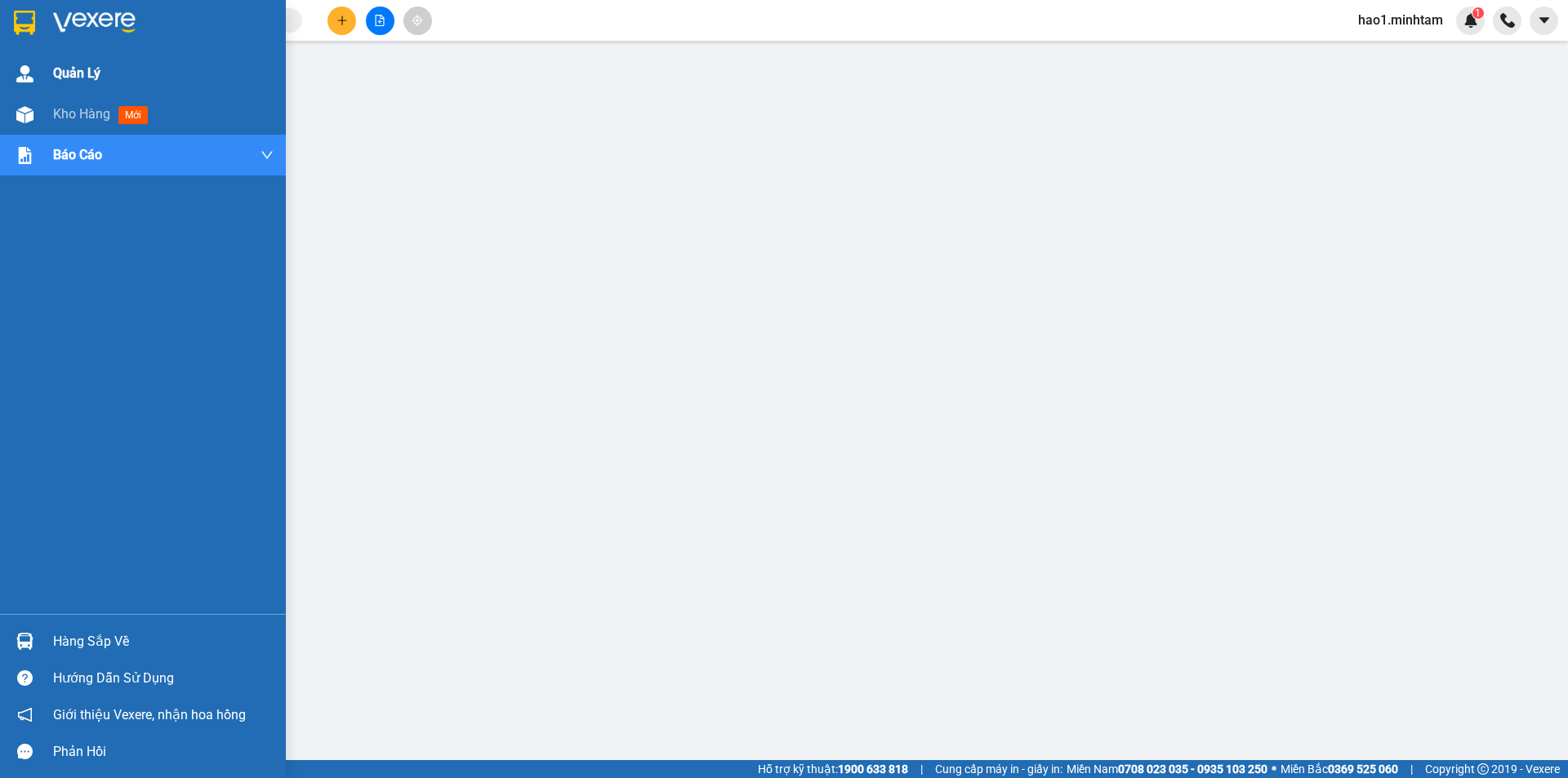
scroll to position [31, 0]
click at [49, 24] on div at bounding box center [143, 26] width 286 height 53
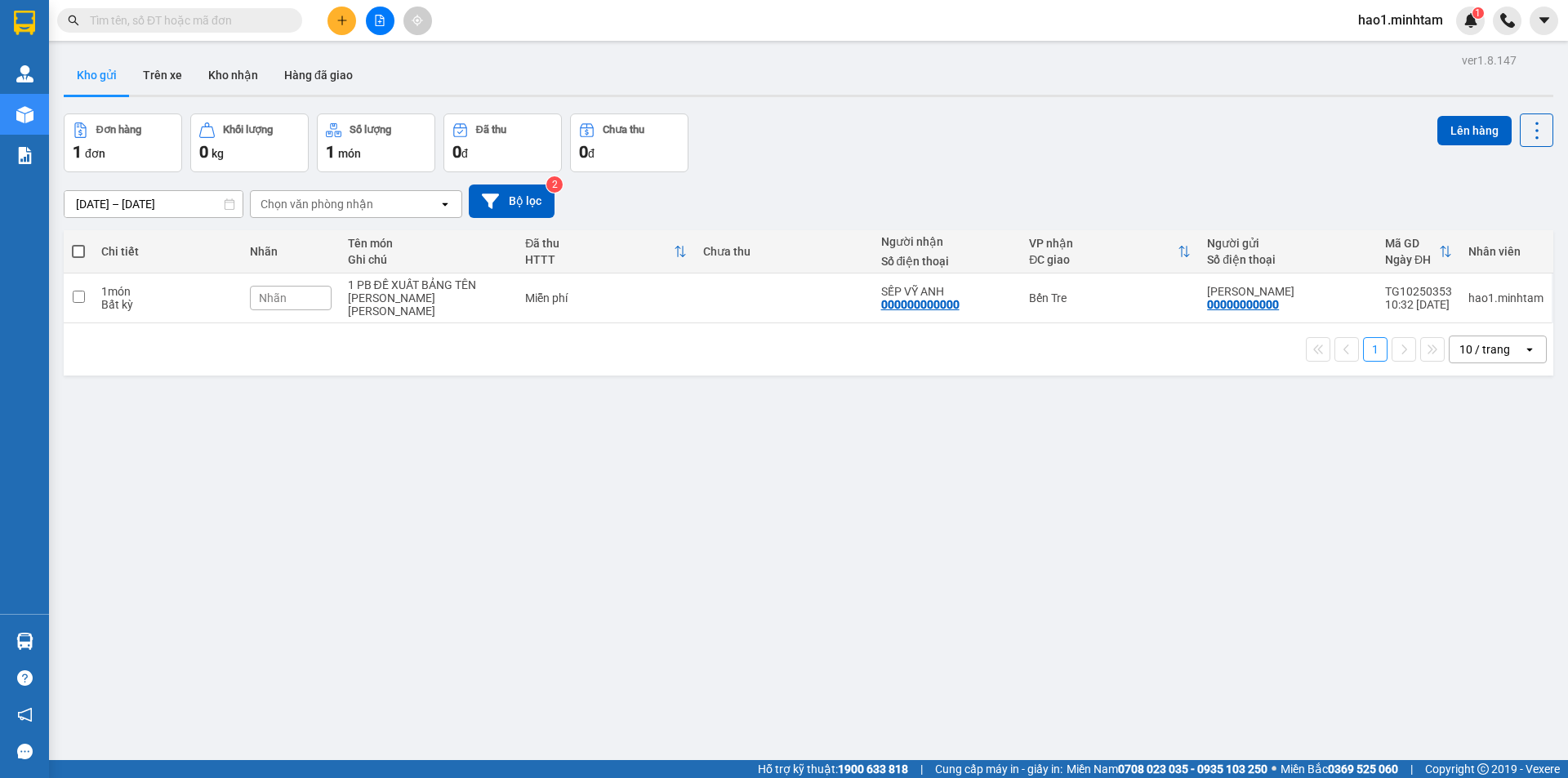
click at [807, 129] on div "Đơn hàng 1 đơn Khối lượng 0 kg Số lượng 1 món Đã thu 0 đ Chưa thu 0 đ Lên hàng" at bounding box center [809, 142] width 1490 height 59
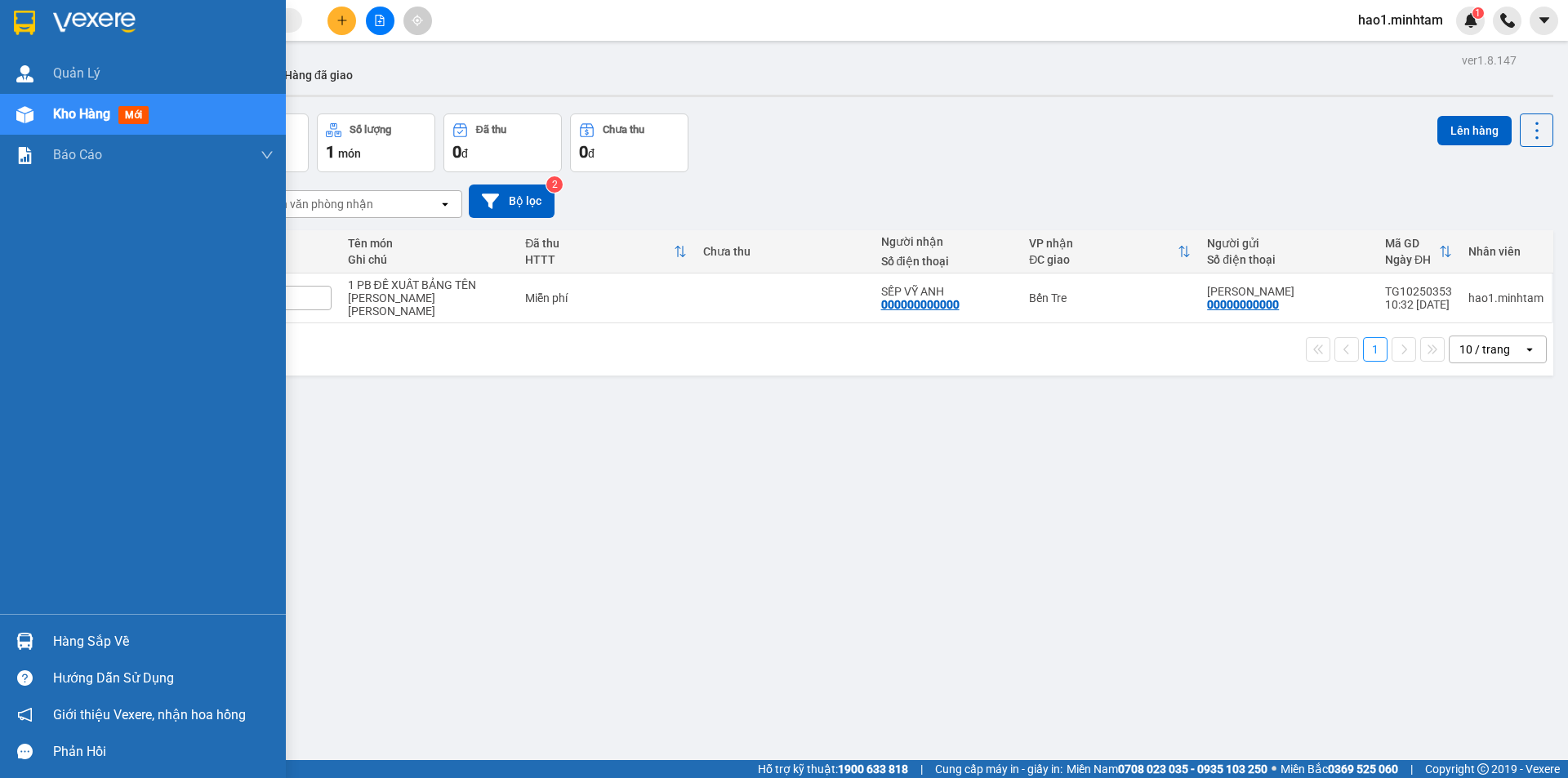
click at [12, 638] on div at bounding box center [25, 642] width 29 height 29
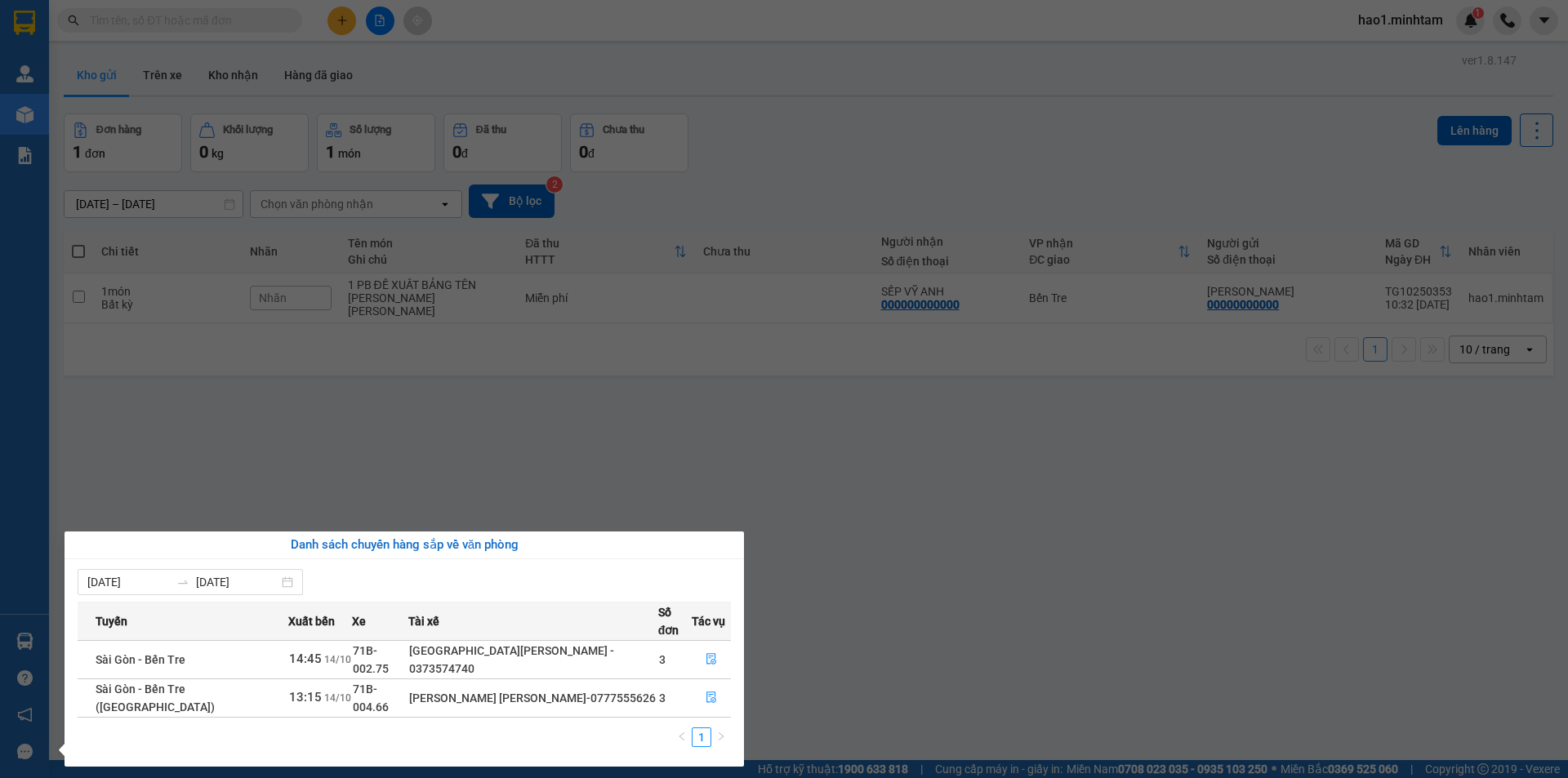
click at [991, 472] on section "Kết quả tìm kiếm ( 343 ) Bộ lọc Thuộc VP này Ngày tạo đơn gần nhất Mã ĐH Trạng …" at bounding box center [784, 389] width 1568 height 778
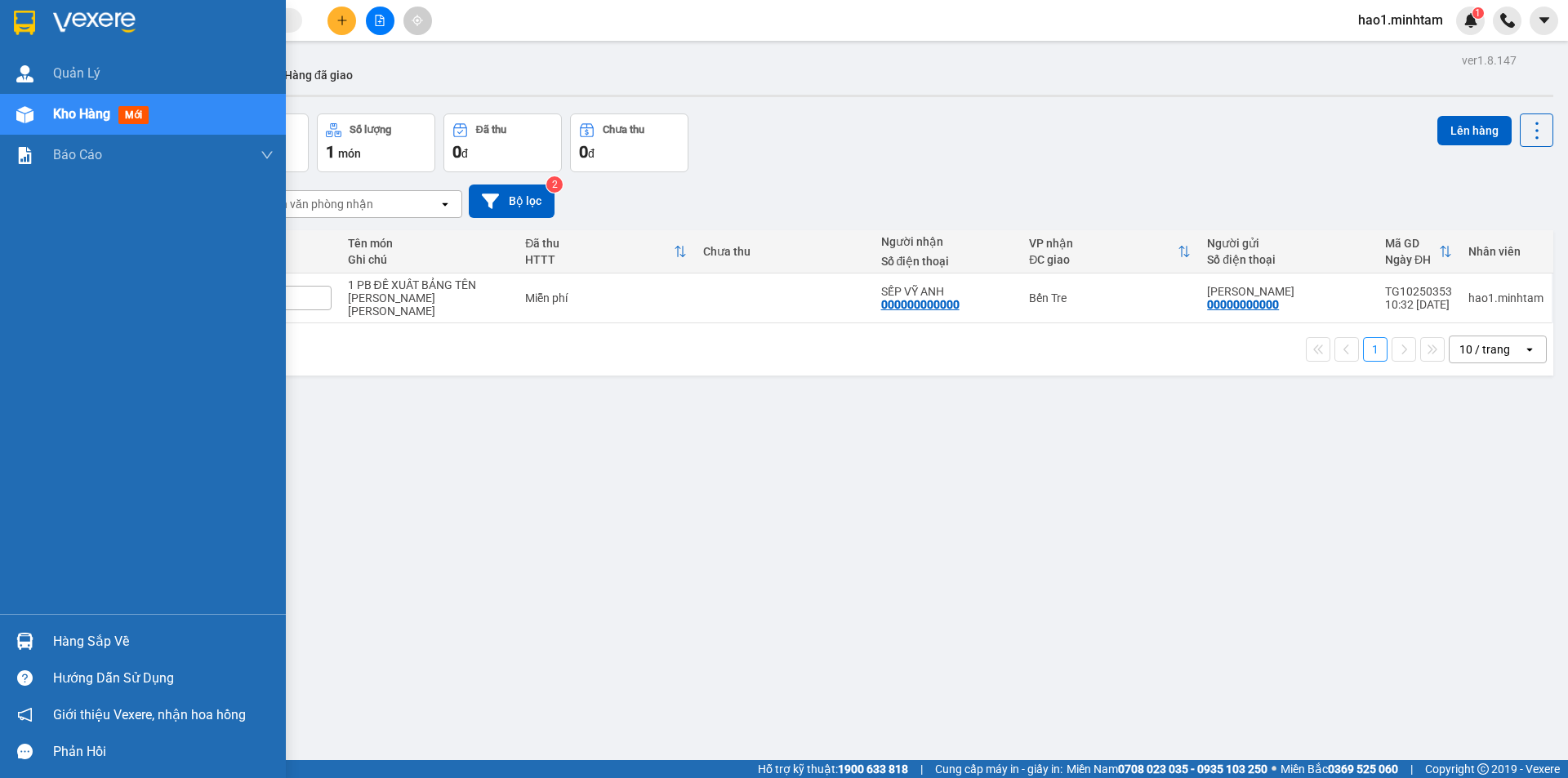
click at [57, 649] on div "Hàng sắp về" at bounding box center [163, 642] width 220 height 25
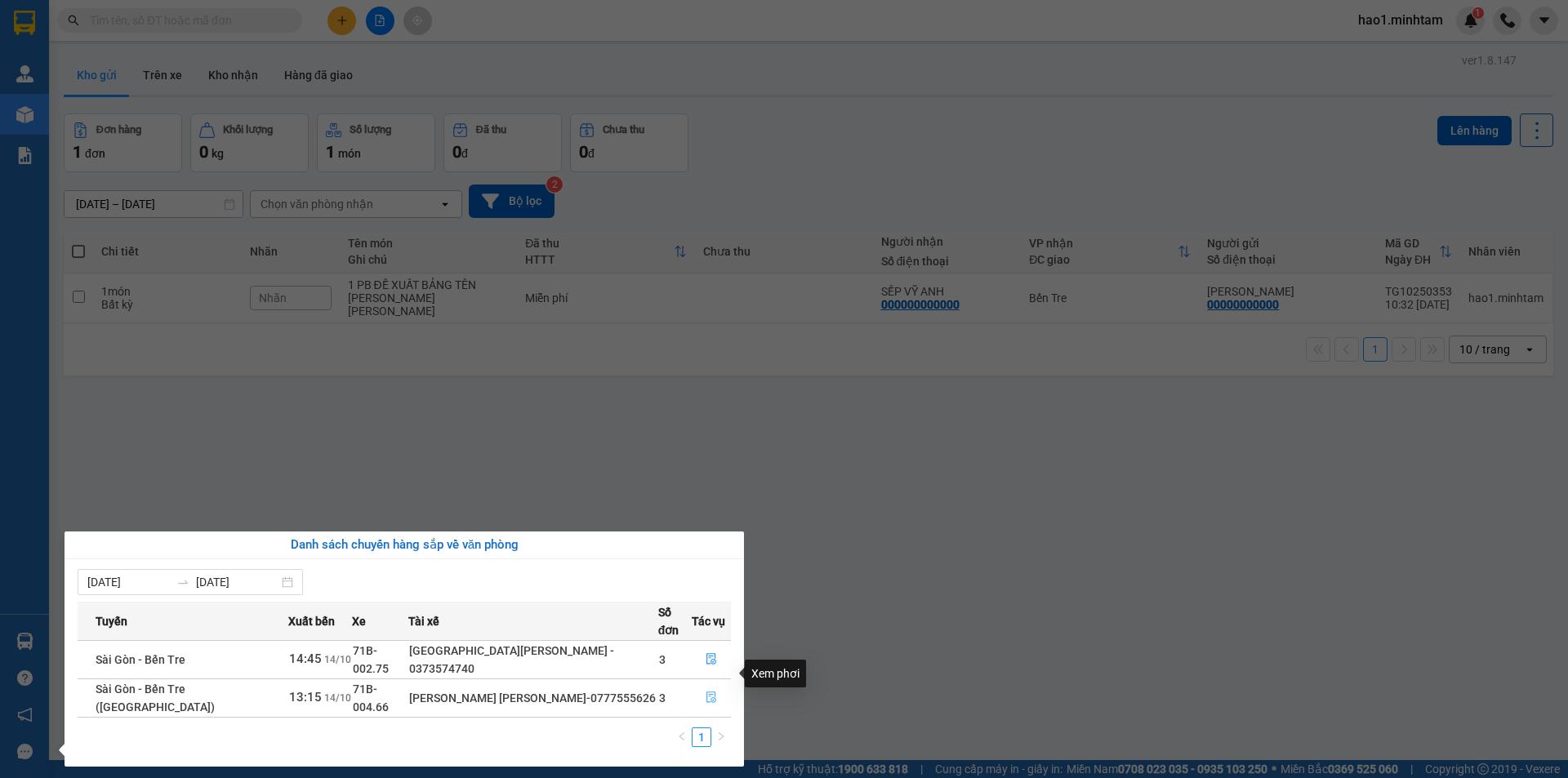
click at [711, 692] on icon "file-done" at bounding box center [712, 697] width 10 height 11
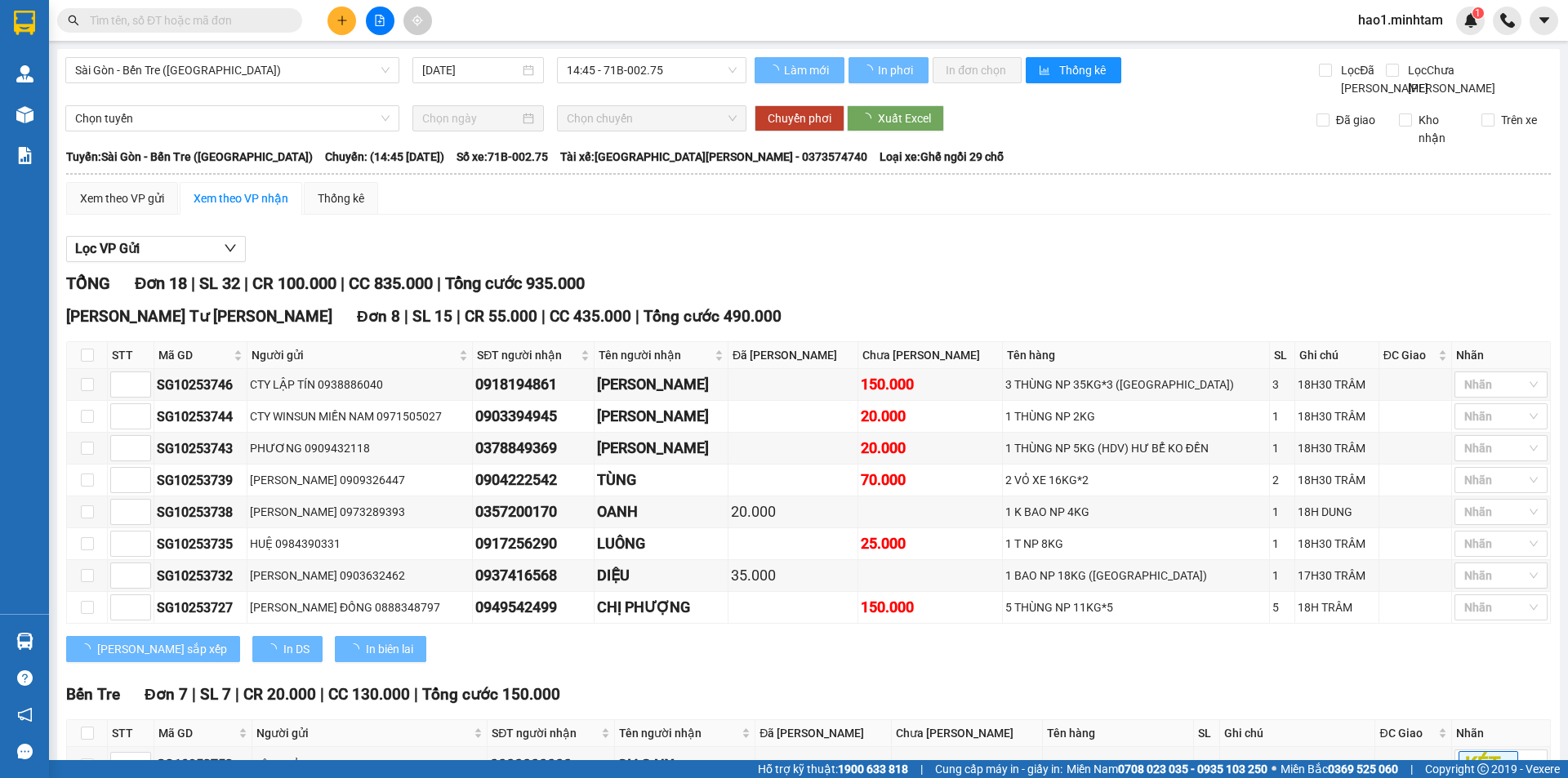
click at [1001, 259] on div "Lọc VP Gửi" at bounding box center [809, 249] width 1485 height 27
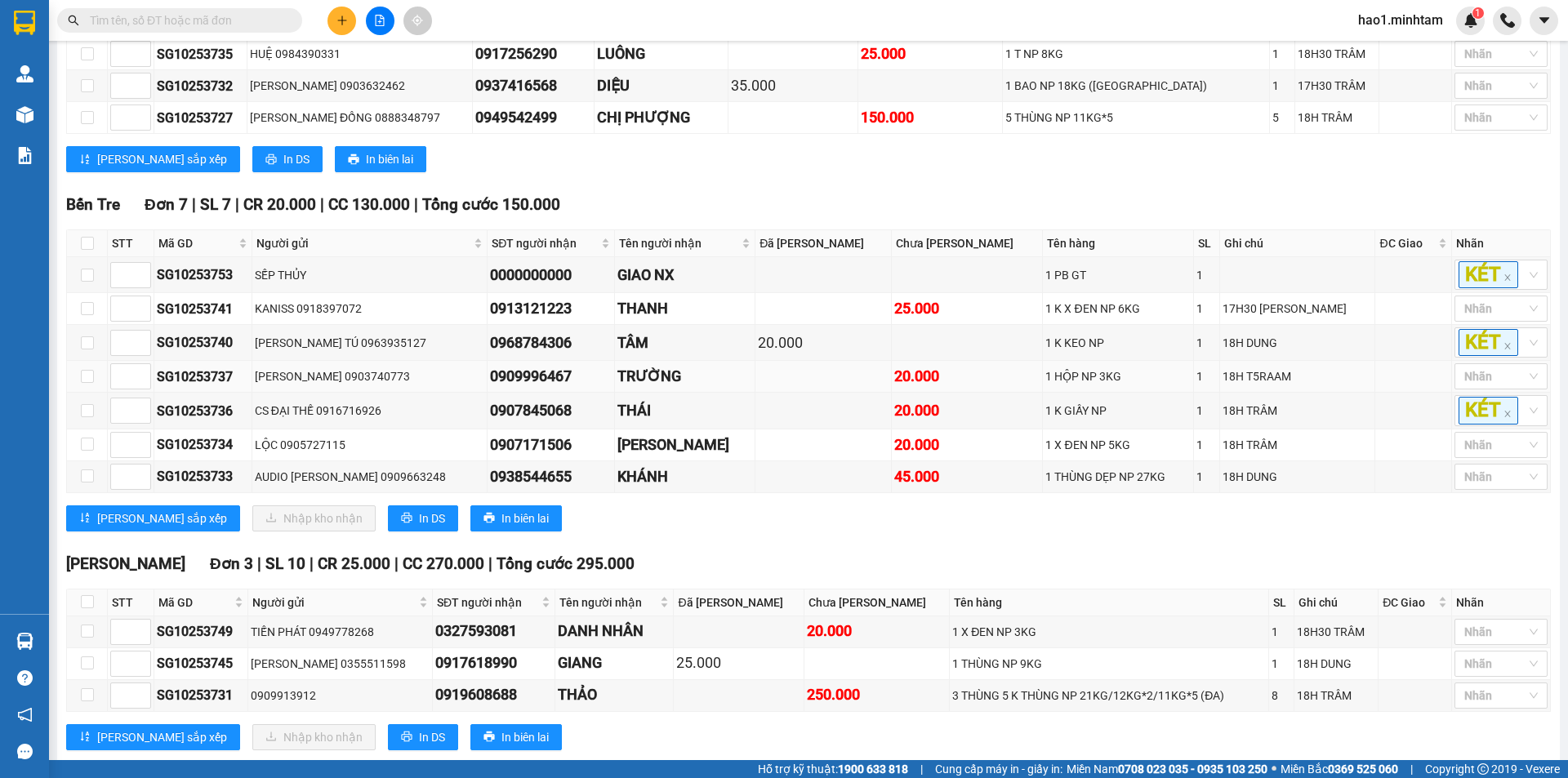
scroll to position [544, 0]
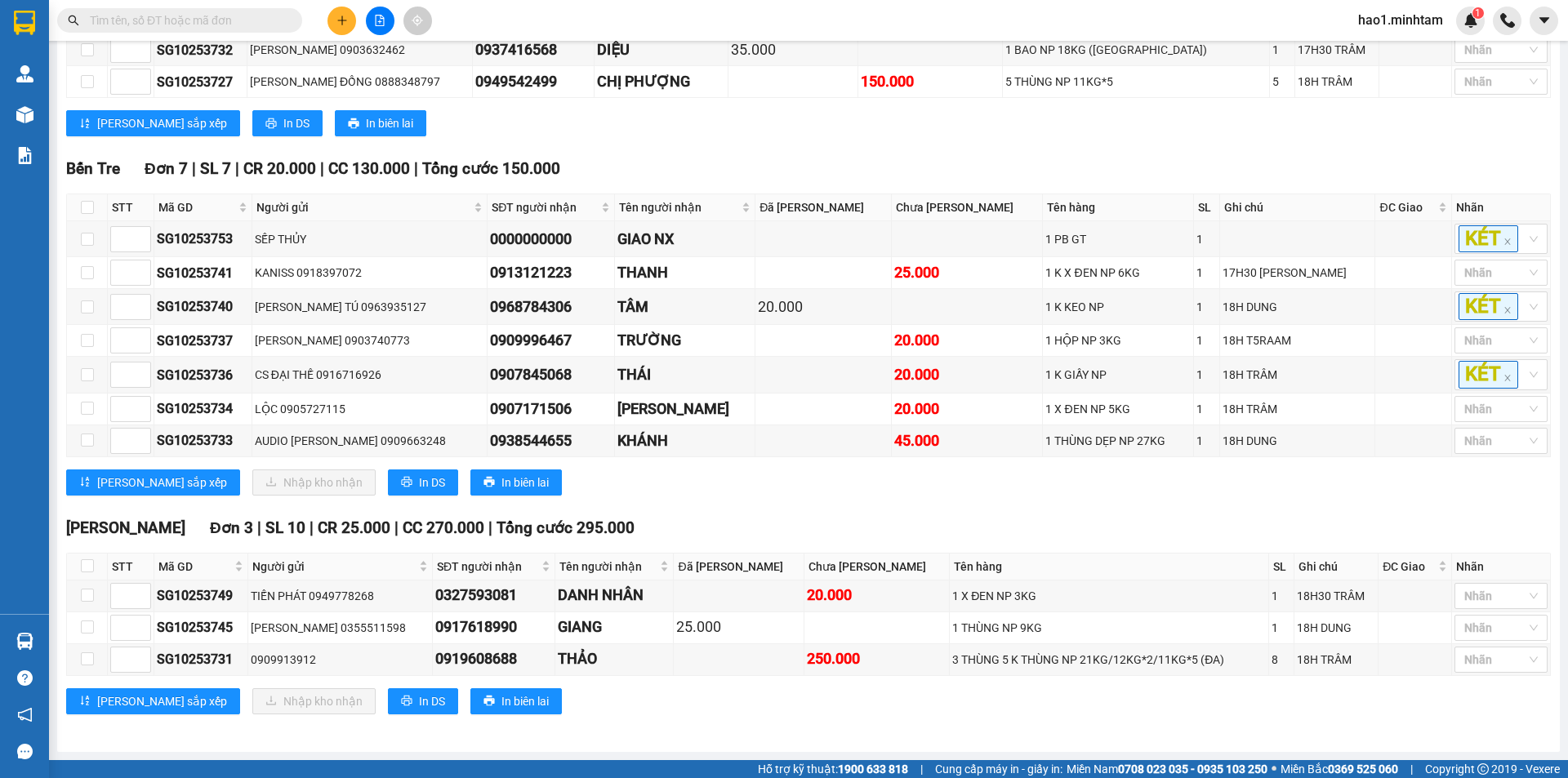
click at [821, 496] on div "Bến Tre Đơn 7 | SL 7 | CR 20.000 | CC 130.000 | Tổng cước 150.000 STT Mã GD Ng…" at bounding box center [809, 332] width 1485 height 351
click at [702, 490] on div "Lưu sắp xếp Nhập kho nhận In DS In biên lai" at bounding box center [809, 483] width 1485 height 26
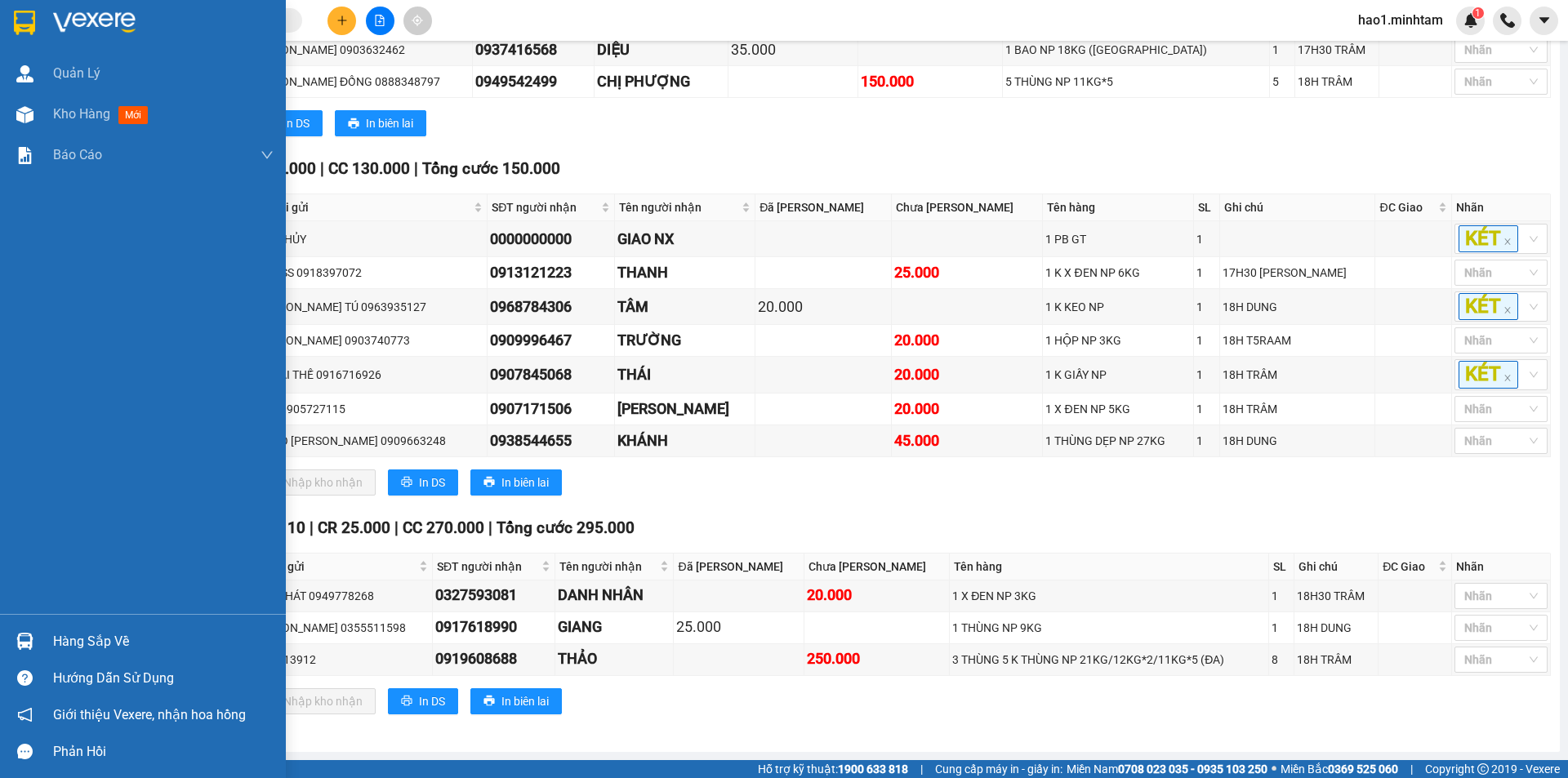
click at [38, 649] on div at bounding box center [25, 642] width 29 height 29
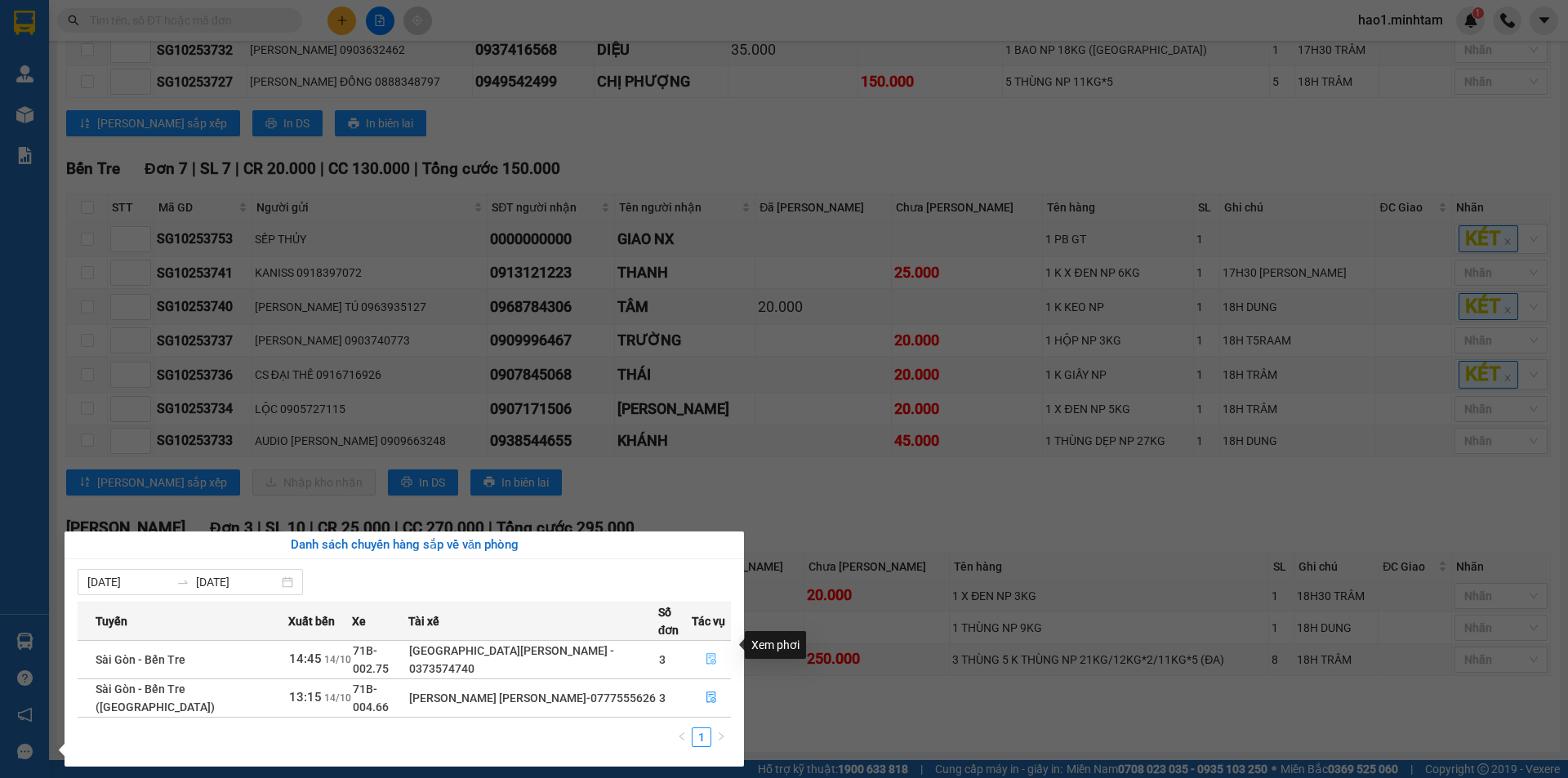
click at [706, 653] on icon "file-done" at bounding box center [711, 658] width 11 height 11
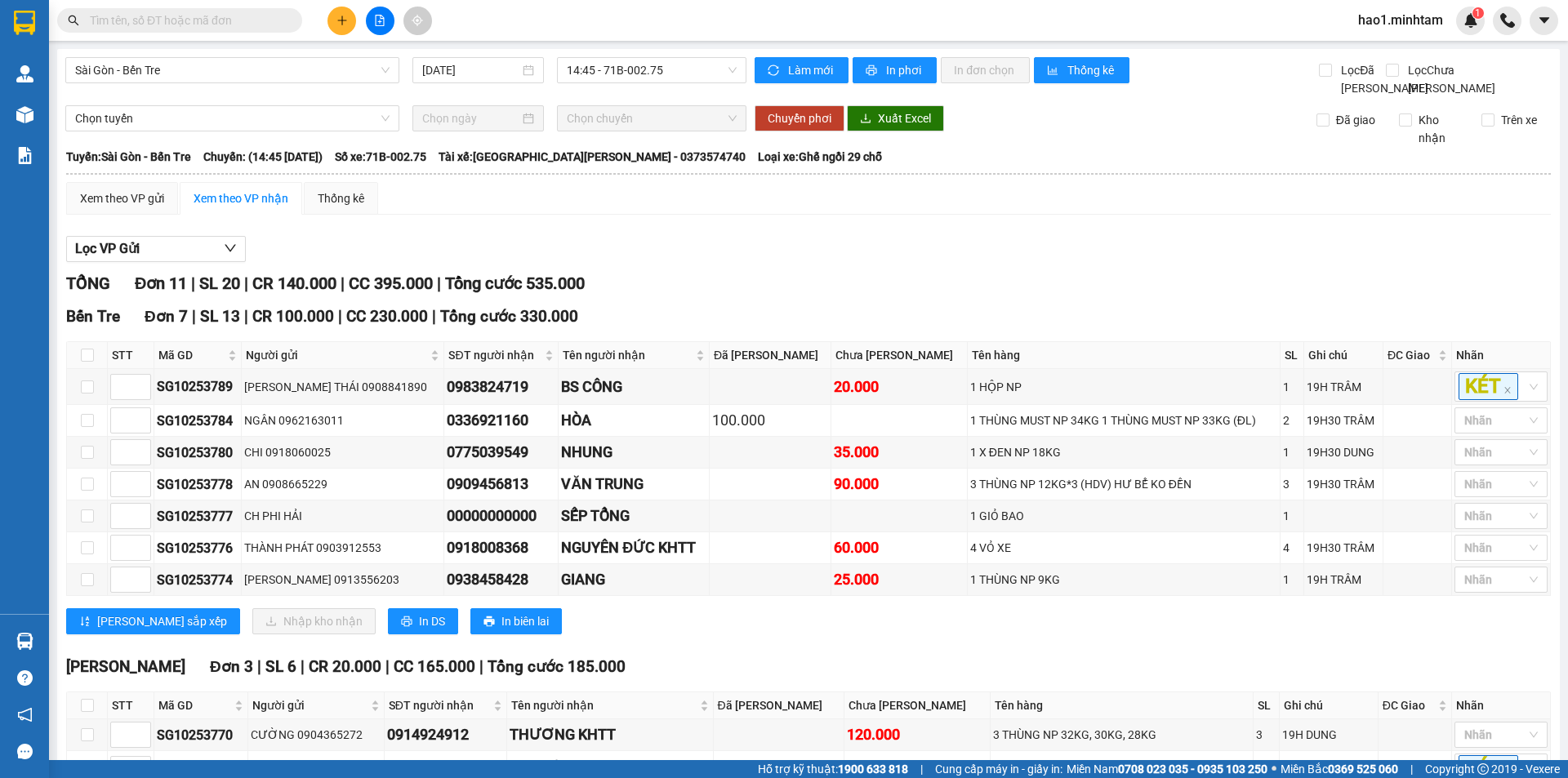
scroll to position [321, 0]
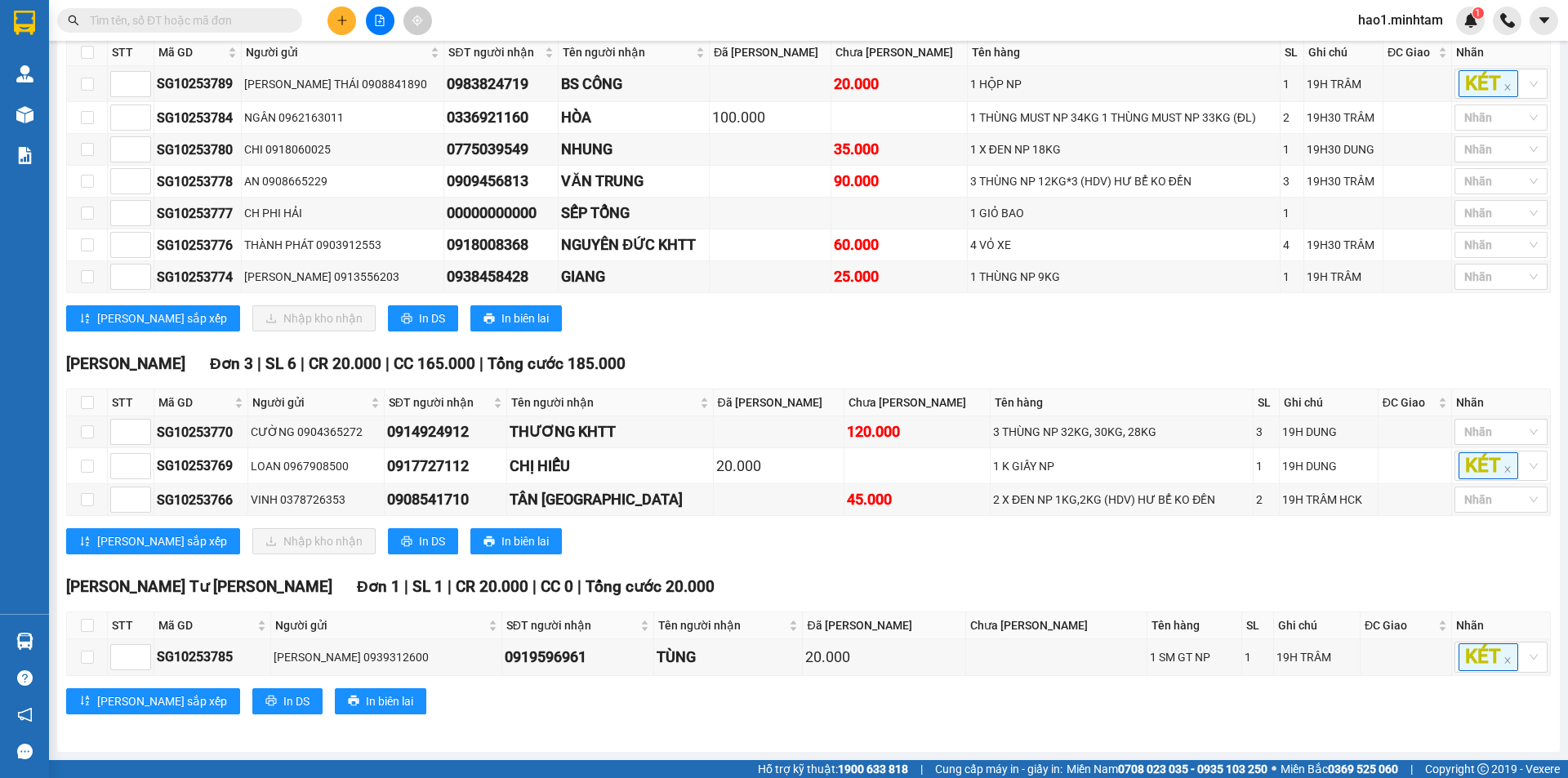
click at [655, 546] on div "Lưu sắp xếp Nhập kho nhận In DS In biên lai" at bounding box center [809, 541] width 1485 height 26
drag, startPoint x: 250, startPoint y: 502, endPoint x: 151, endPoint y: 510, distance: 99.3
click at [151, 510] on tr "SG10253766 VINH 0378726353 0908541710 TÂN ĐẠI NAM 45.000 2 X ĐEN NP 1KG,2KG (HD…" at bounding box center [809, 500] width 1484 height 31
copy tr "SG10253766"
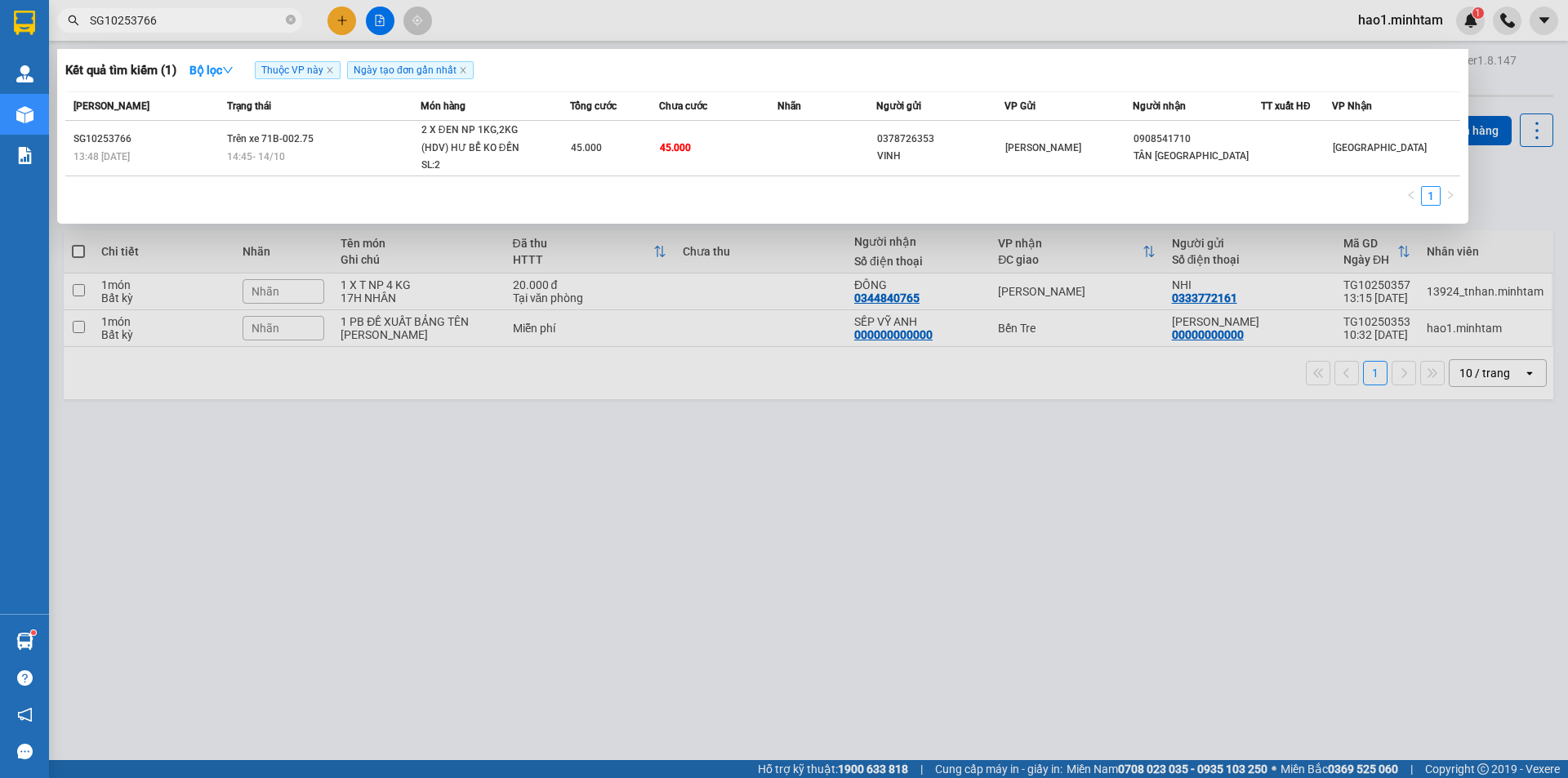
type input "SG10253766"
click at [895, 511] on div at bounding box center [784, 389] width 1568 height 778
click at [289, 18] on icon "close-circle" at bounding box center [291, 20] width 10 height 10
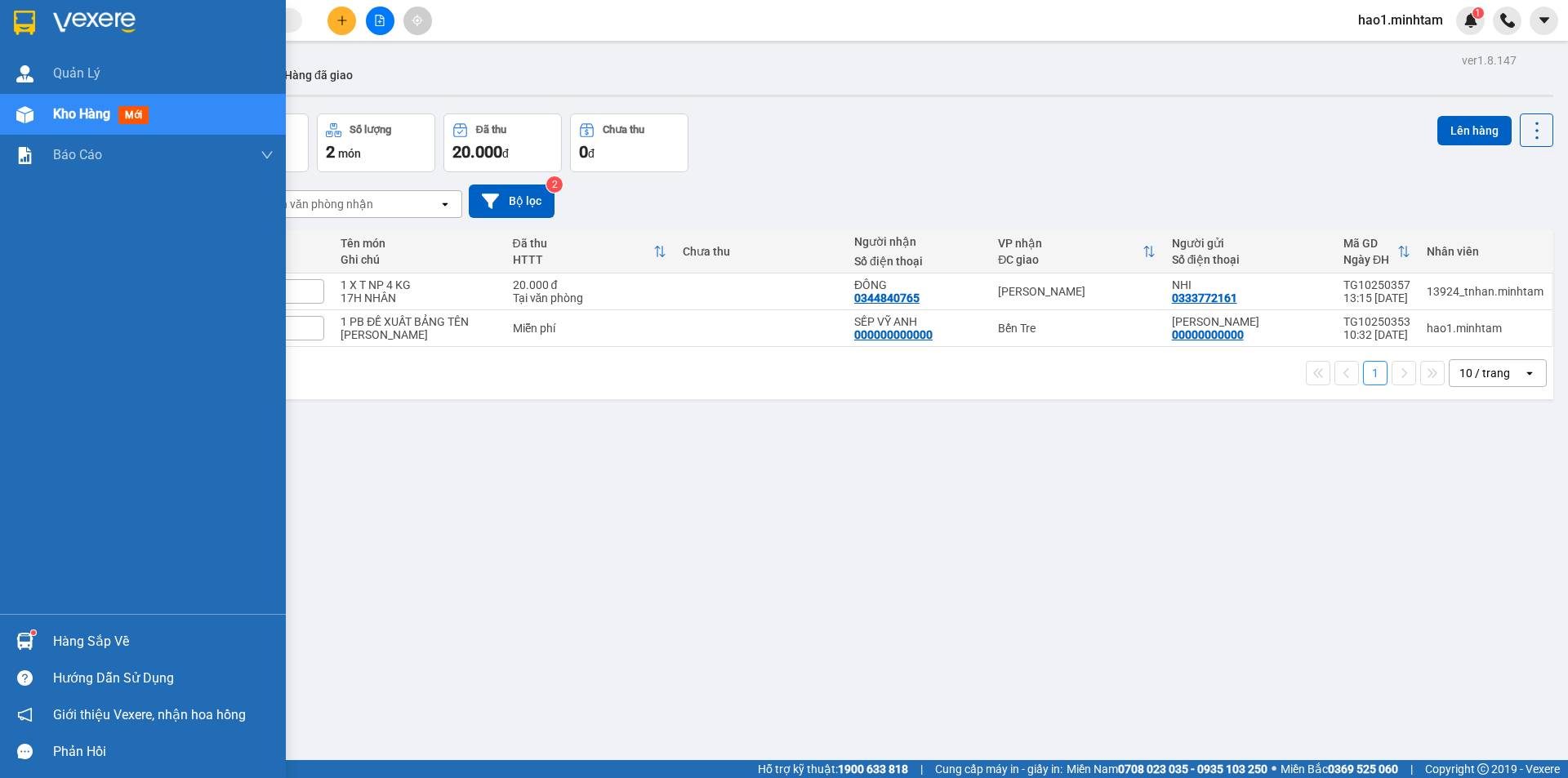
click at [50, 625] on div "Hàng sắp về" at bounding box center [143, 641] width 286 height 37
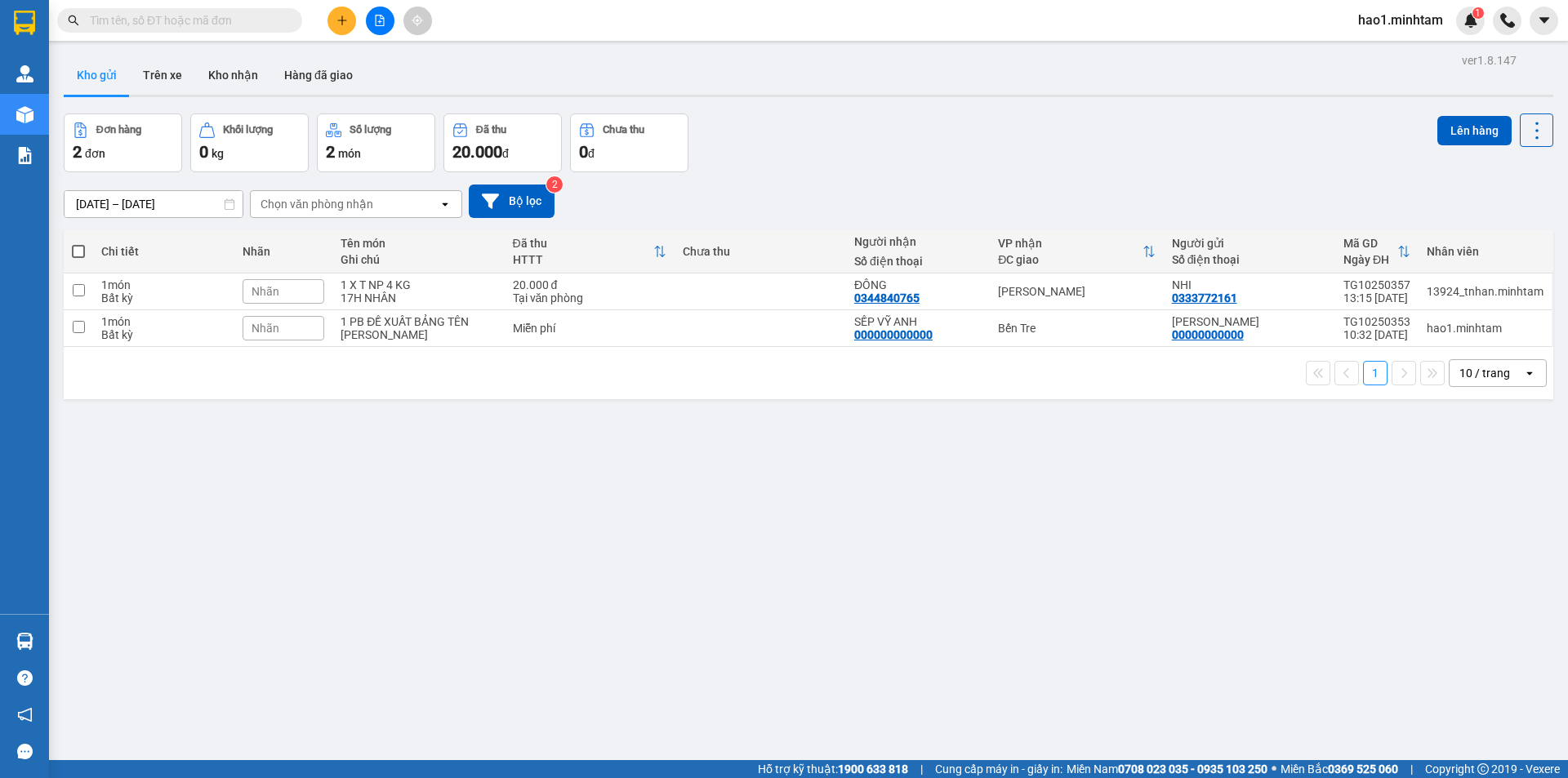
click at [566, 462] on section "Kết quả tìm kiếm ( 1 ) Bộ lọc Thuộc VP này Ngày tạo đơn gần nhất Mã ĐH Trạng th…" at bounding box center [784, 389] width 1568 height 778
